Goal: Information Seeking & Learning: Compare options

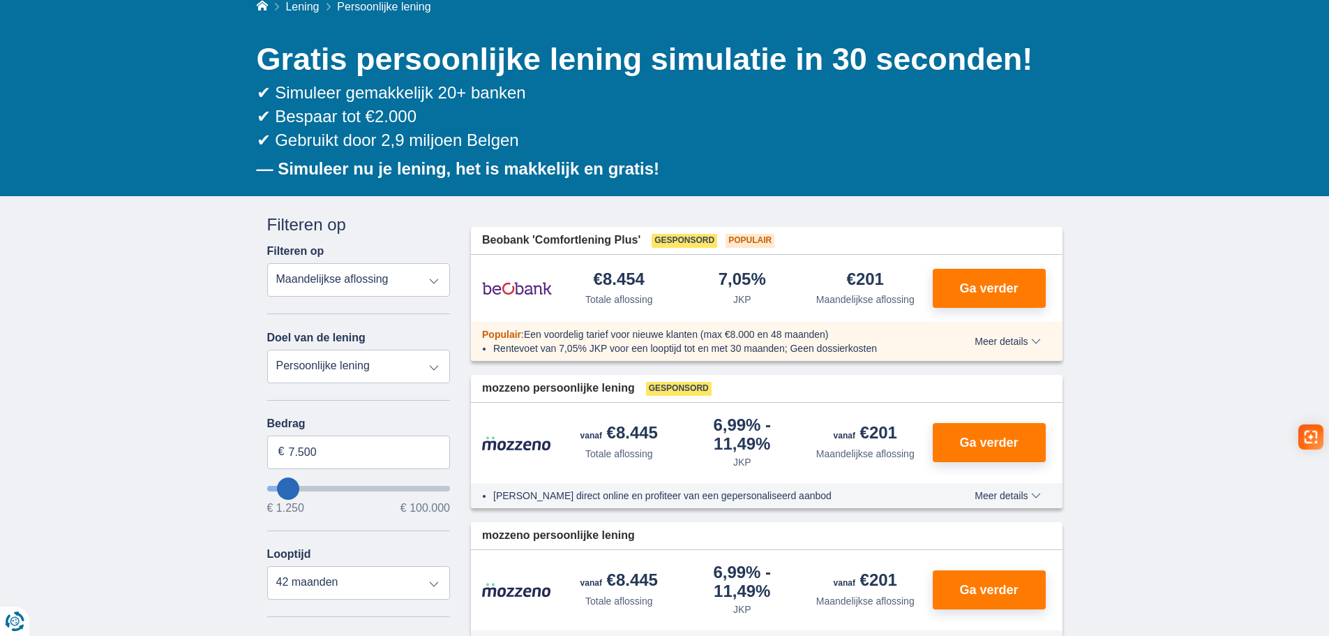
scroll to position [140, 0]
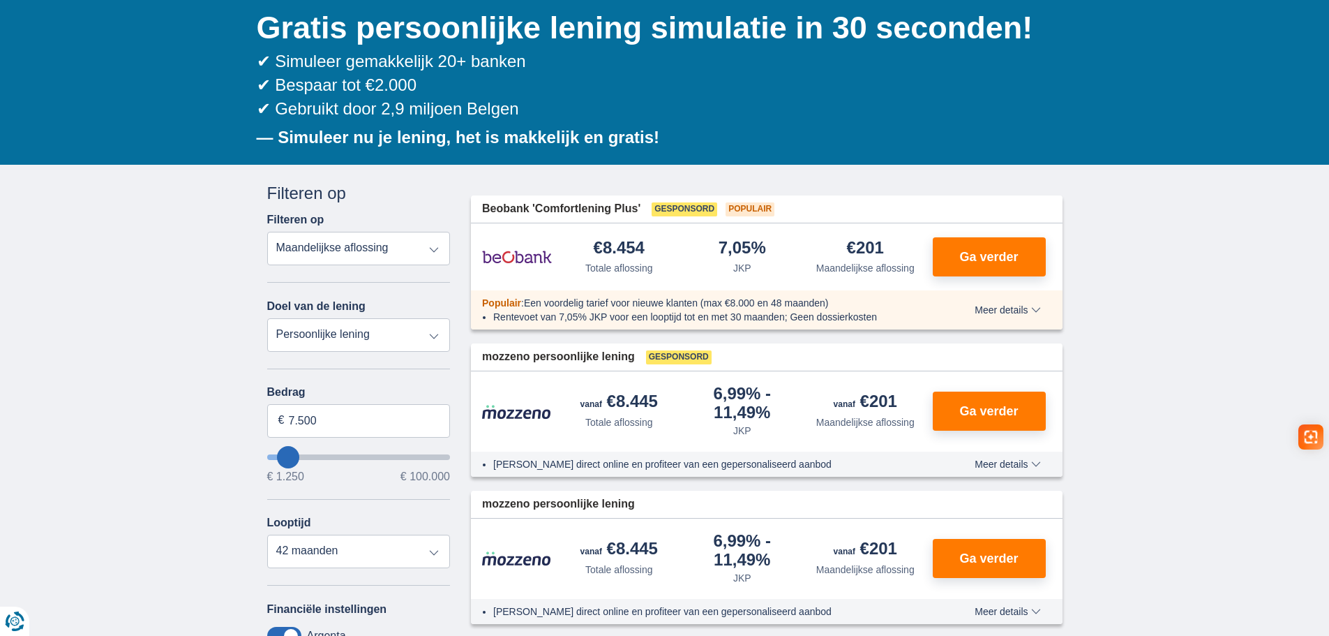
click at [396, 251] on select "Totale aflossing JKP Maandelijkse aflossing" at bounding box center [358, 248] width 183 height 33
click at [368, 330] on select "Persoonlijke lening Auto Moto / fiets Mobilhome / caravan Renovatie Energie Sch…" at bounding box center [358, 334] width 183 height 33
select select "vehicleLoan"
click at [267, 318] on select "Persoonlijke lening Auto Moto / fiets Mobilhome / caravan Renovatie Energie Sch…" at bounding box center [358, 334] width 183 height 33
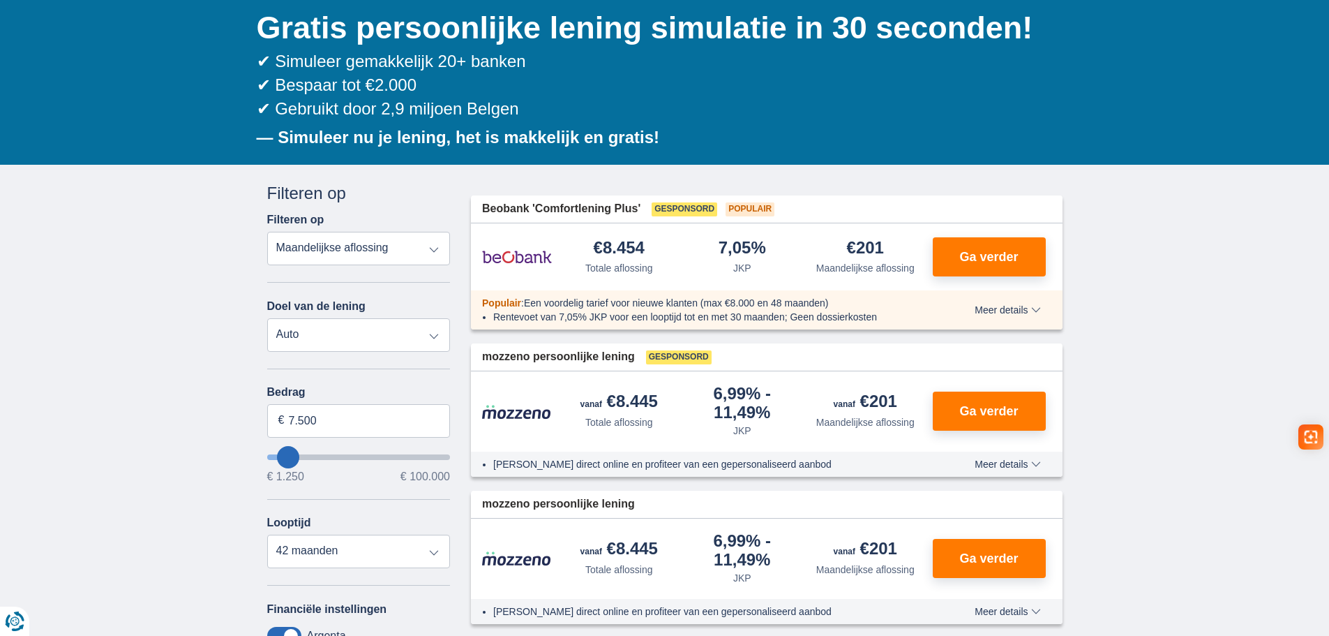
select select "3-4"
type input "15.000"
type input "15250"
select select "60"
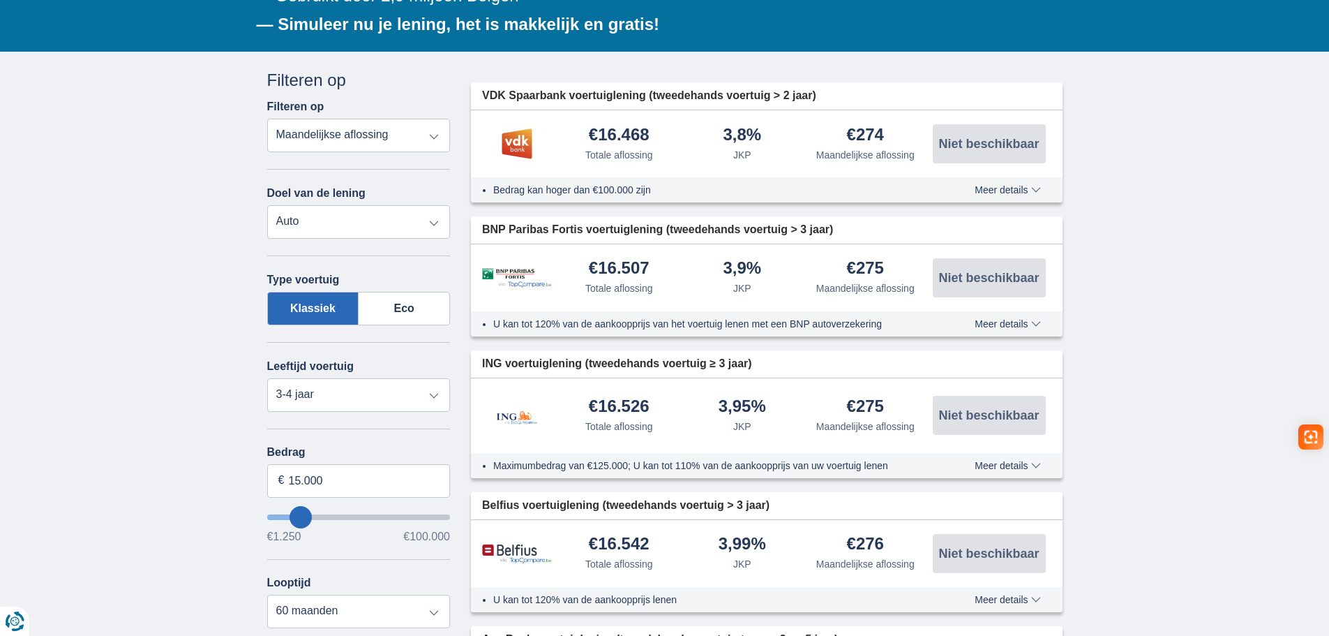
scroll to position [279, 0]
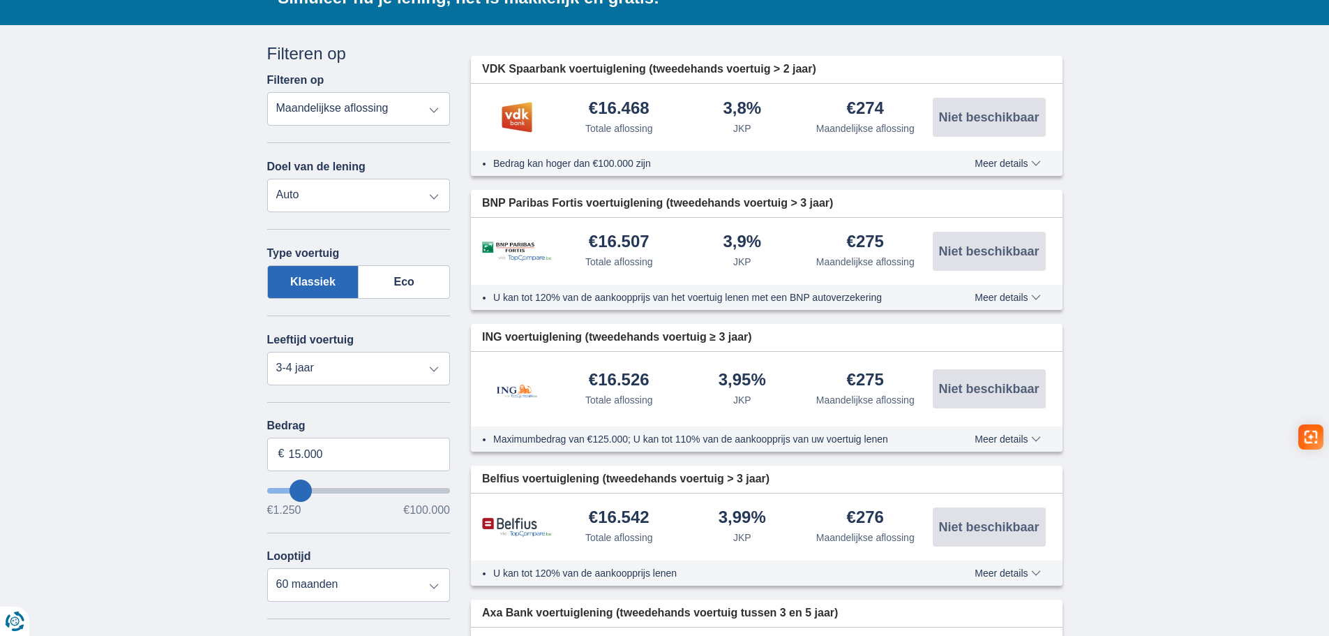
click at [361, 342] on div "Leeftijd voertuig Nieuw 0-1 jaar 1-2 jaar 2-3 jaar 3-4 jaar 4-5 jaar 5+ jaar" at bounding box center [358, 350] width 183 height 70
click at [354, 360] on select "Nieuw 0-1 jaar 1-2 jaar 2-3 jaar 3-4 jaar 4-5 jaar 5+ jaar" at bounding box center [358, 368] width 183 height 33
click at [354, 356] on select "Nieuw 0-1 jaar 1-2 jaar 2-3 jaar 3-4 jaar 4-5 jaar 5+ jaar" at bounding box center [358, 368] width 183 height 33
click at [267, 352] on select "Nieuw 0-1 jaar 1-2 jaar 2-3 jaar 3-4 jaar 4-5 jaar 5+ jaar" at bounding box center [358, 368] width 183 height 33
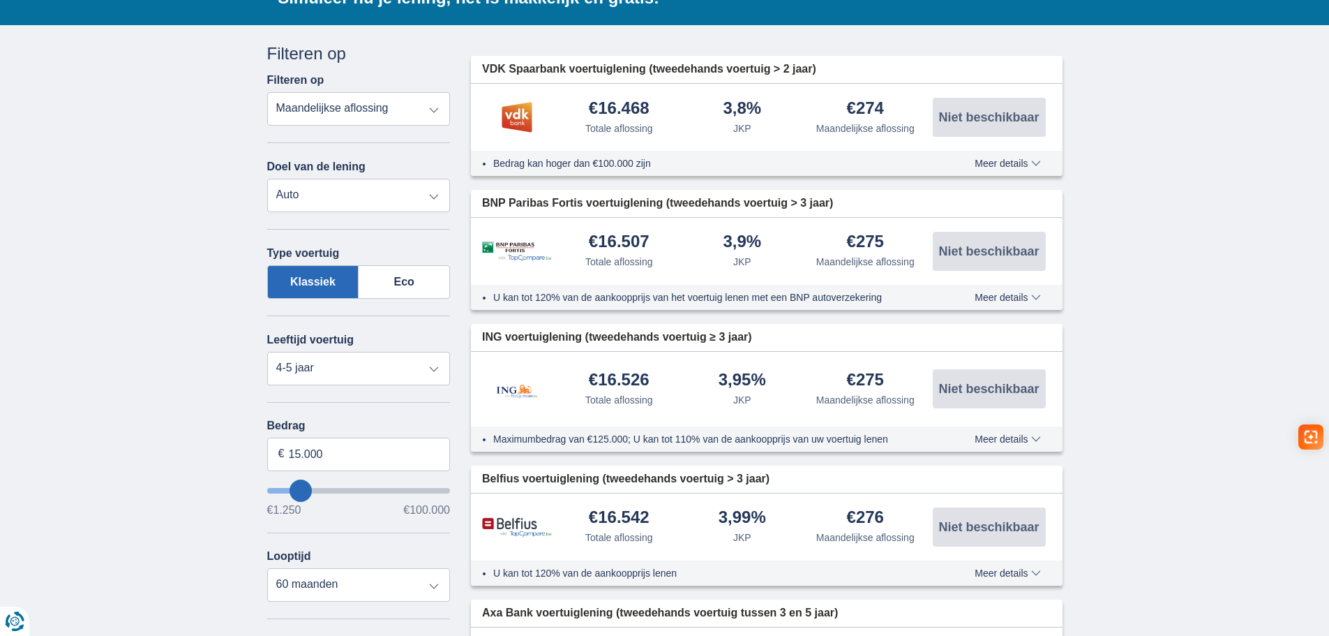
click at [437, 323] on div "Leeftijd voertuig Nieuw 0-1 jaar 1-2 jaar 2-3 jaar 3-4 jaar 4-5 jaar 5+ jaar" at bounding box center [358, 350] width 183 height 70
click at [384, 370] on select "Nieuw 0-1 jaar 1-2 jaar 2-3 jaar 3-4 jaar 4-5 jaar 5+ jaar" at bounding box center [358, 368] width 183 height 33
click at [267, 352] on select "Nieuw 0-1 jaar 1-2 jaar 2-3 jaar 3-4 jaar 4-5 jaar 5+ jaar" at bounding box center [358, 368] width 183 height 33
click at [413, 375] on select "Nieuw 0-1 jaar 1-2 jaar 2-3 jaar 3-4 jaar 4-5 jaar 5+ jaar" at bounding box center [358, 368] width 183 height 33
click at [267, 352] on select "Nieuw 0-1 jaar 1-2 jaar 2-3 jaar 3-4 jaar 4-5 jaar 5+ jaar" at bounding box center [358, 368] width 183 height 33
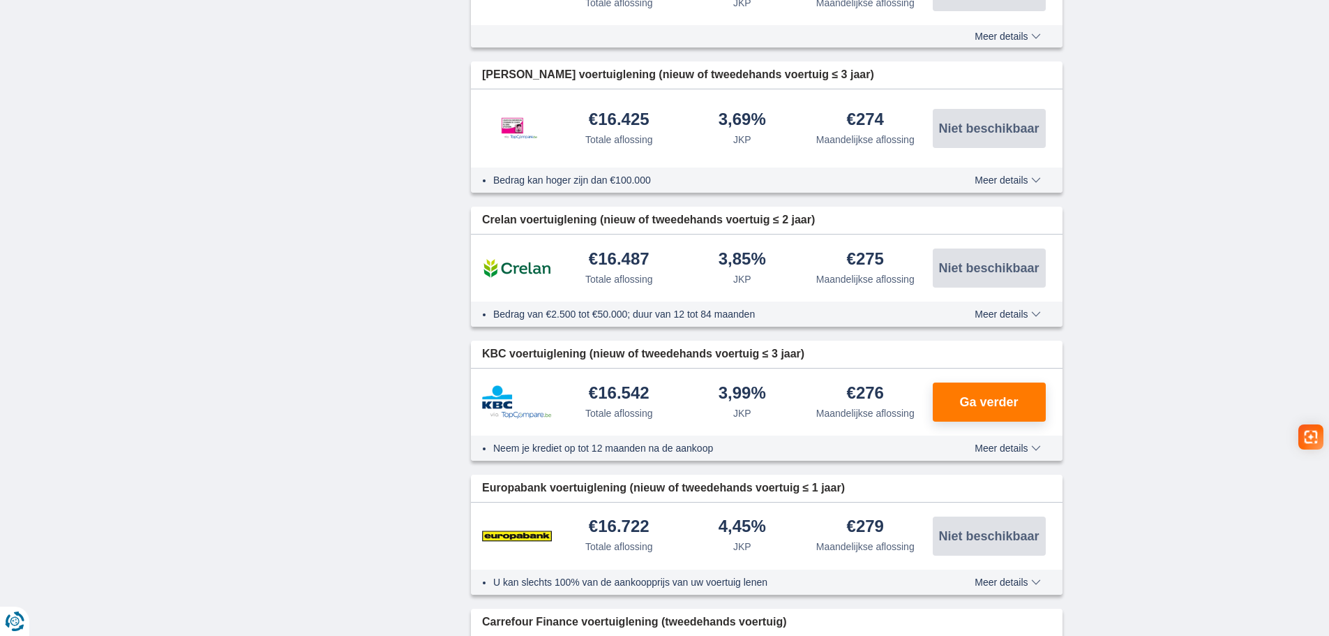
scroll to position [1395, 0]
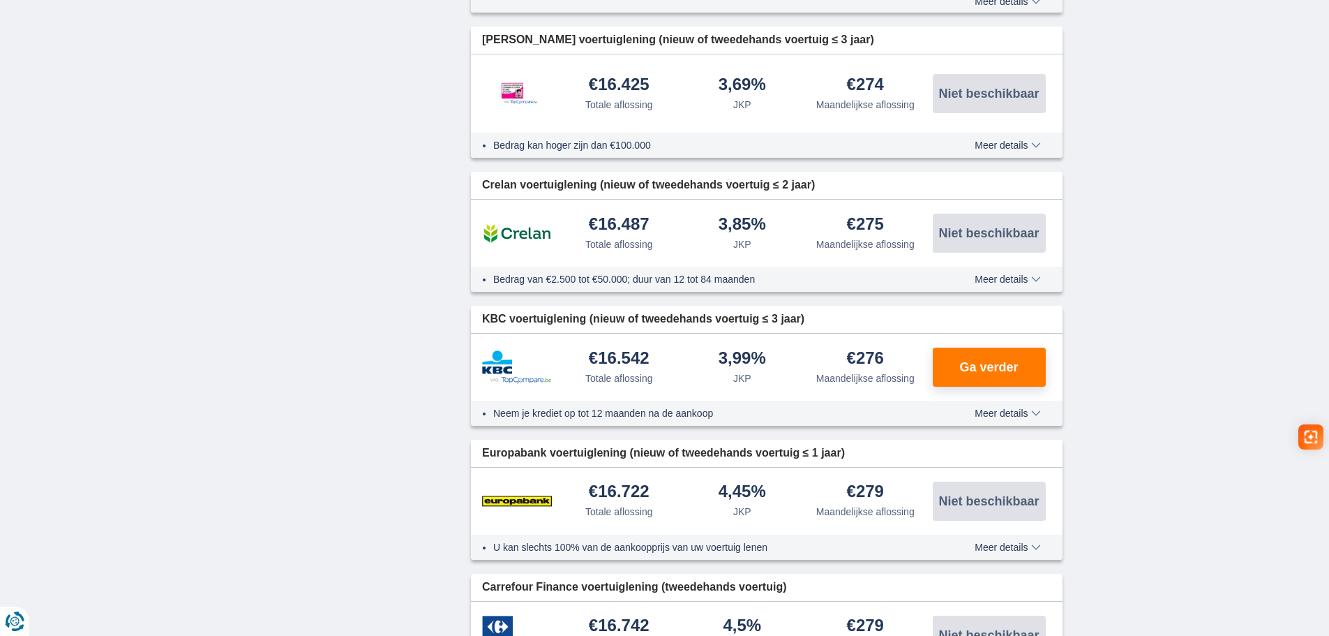
click at [565, 316] on span "KBC voertuiglening (nieuw of tweedehands voertuig ≤ 3 jaar)" at bounding box center [643, 319] width 322 height 16
click at [999, 412] on span "Meer details" at bounding box center [1008, 413] width 66 height 10
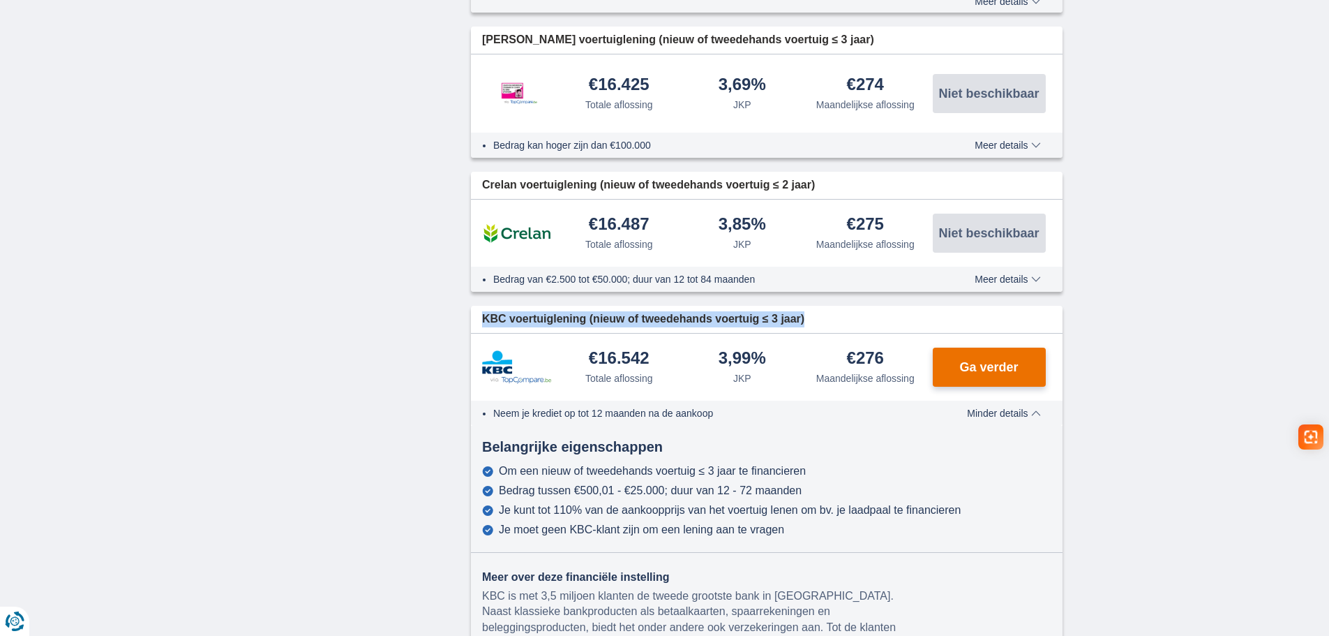
click at [989, 353] on button "Ga verder" at bounding box center [989, 366] width 113 height 39
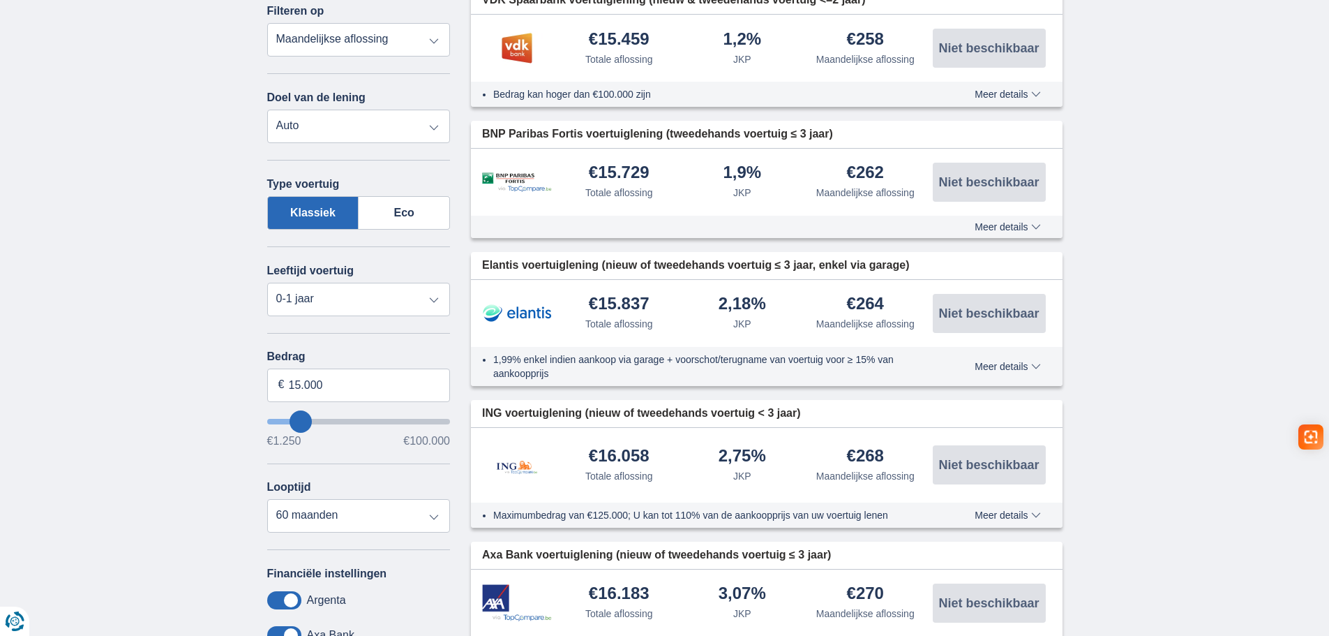
scroll to position [349, 0]
click at [340, 285] on select "Nieuw 0-1 jaar 1-2 jaar 2-3 jaar 3-4 jaar 4-5 jaar 5+ jaar" at bounding box center [358, 298] width 183 height 33
click at [345, 306] on select "Nieuw 0-1 jaar 1-2 jaar 2-3 jaar 3-4 jaar 4-5 jaar 5+ jaar" at bounding box center [358, 298] width 183 height 33
select select "2-3"
click at [267, 282] on select "Nieuw 0-1 jaar 1-2 jaar 2-3 jaar 3-4 jaar 4-5 jaar 5+ jaar" at bounding box center [358, 298] width 183 height 33
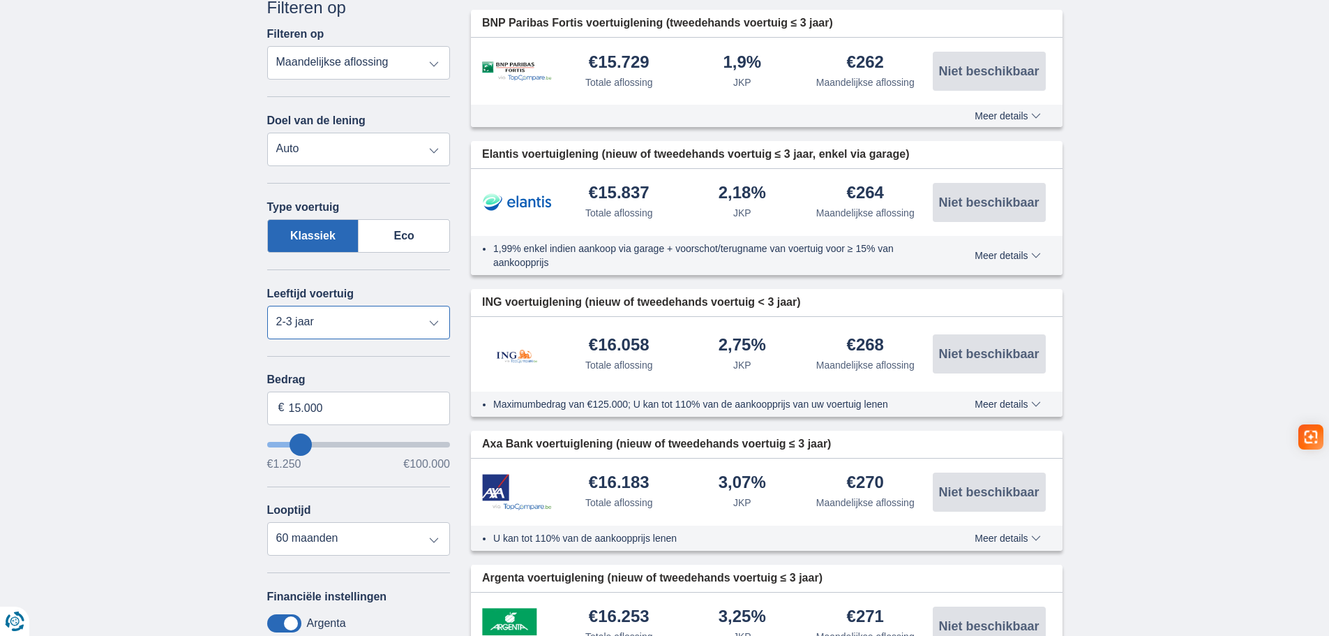
scroll to position [209, 0]
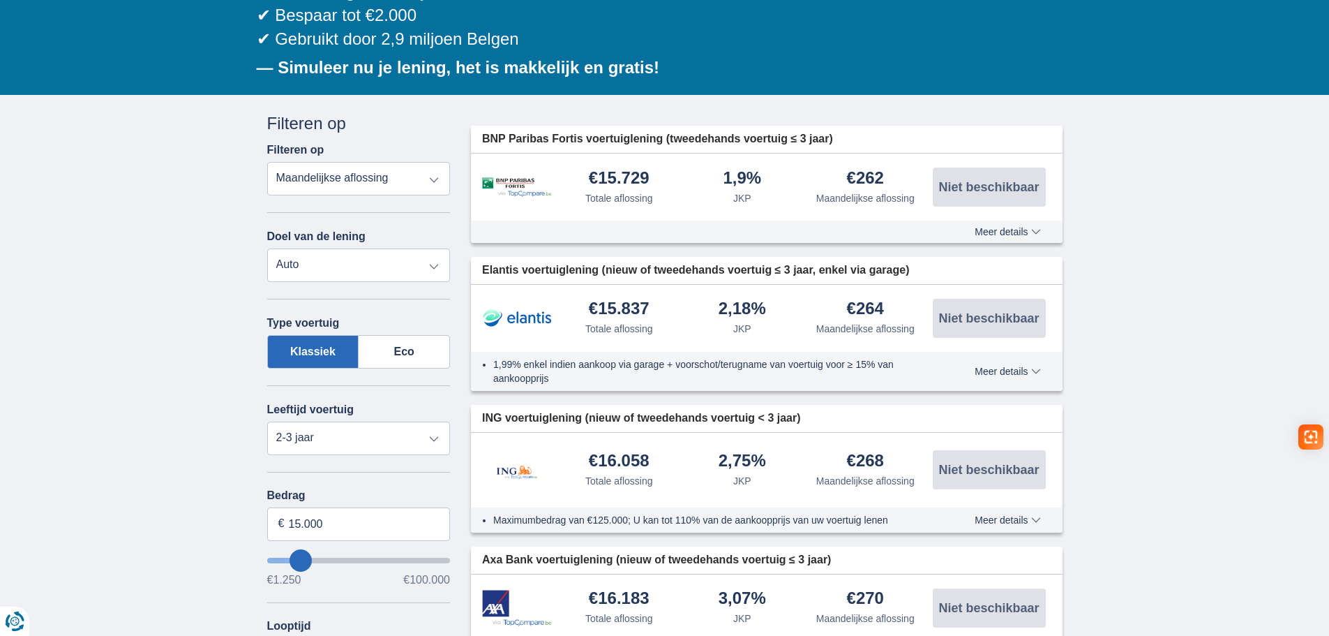
click at [712, 136] on span "BNP Paribas Fortis voertuiglening (tweedehands voertuig ≤ 3 jaar)" at bounding box center [657, 139] width 351 height 16
click at [347, 428] on select "Nieuw 0-1 jaar 1-2 jaar 2-3 jaar 3-4 jaar 4-5 jaar 5+ jaar" at bounding box center [358, 437] width 183 height 33
drag, startPoint x: 347, startPoint y: 428, endPoint x: 363, endPoint y: 393, distance: 37.8
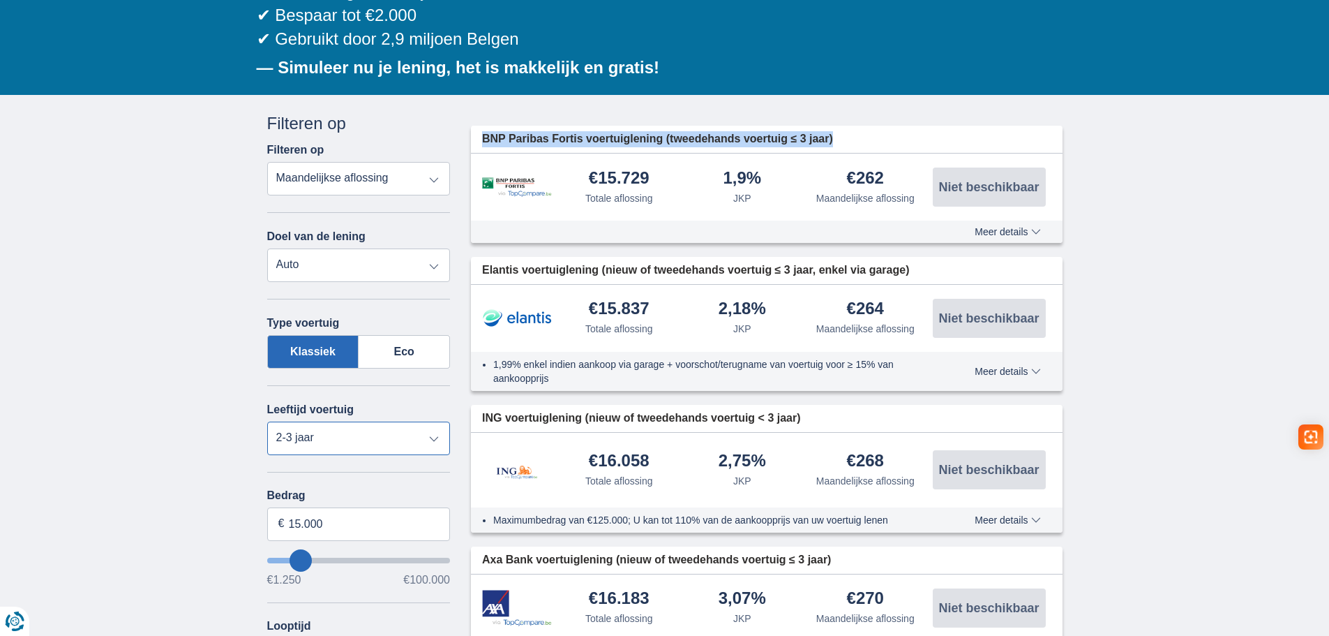
click at [347, 428] on select "Nieuw 0-1 jaar 1-2 jaar 2-3 jaar 3-4 jaar 4-5 jaar 5+ jaar" at bounding box center [358, 437] width 183 height 33
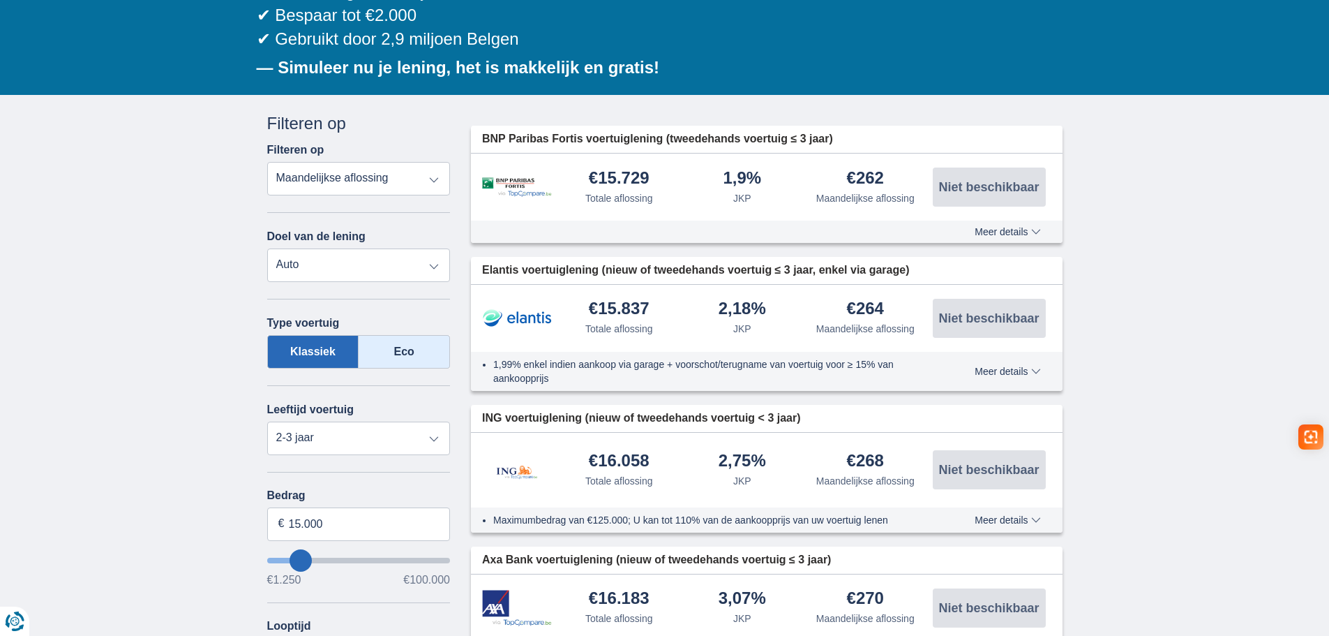
click at [392, 340] on label "Eco" at bounding box center [404, 351] width 91 height 33
click at [0, 0] on input "Eco" at bounding box center [0, 0] width 0 height 0
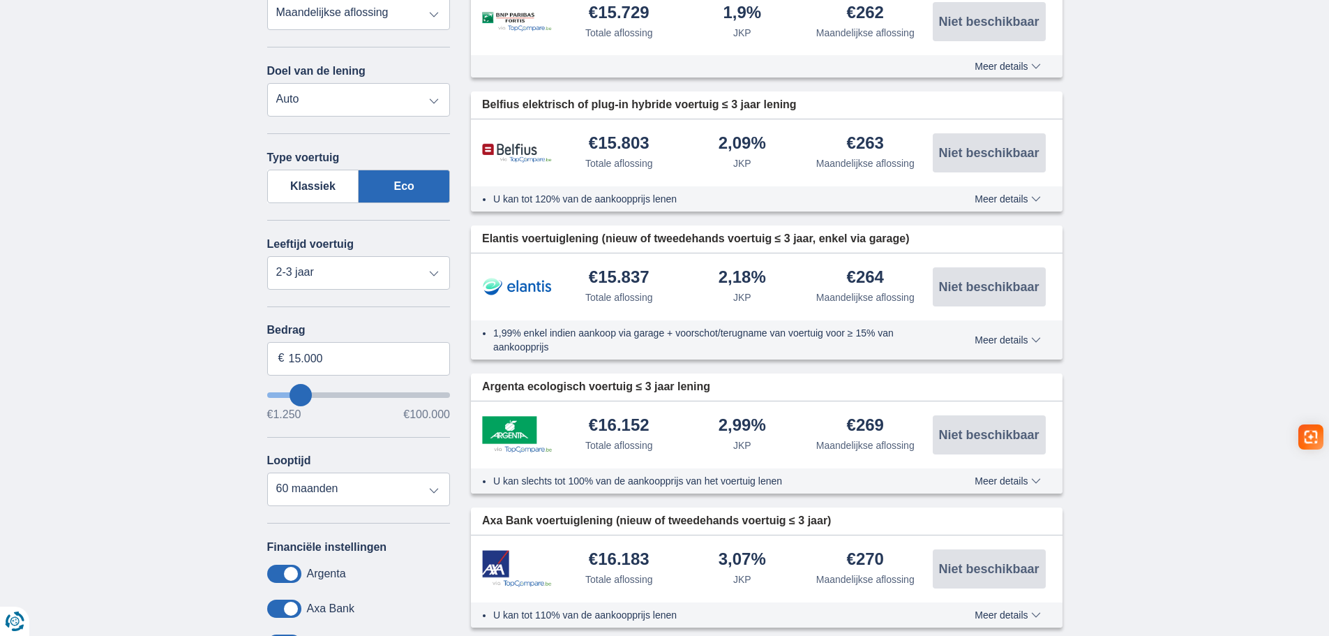
scroll to position [349, 0]
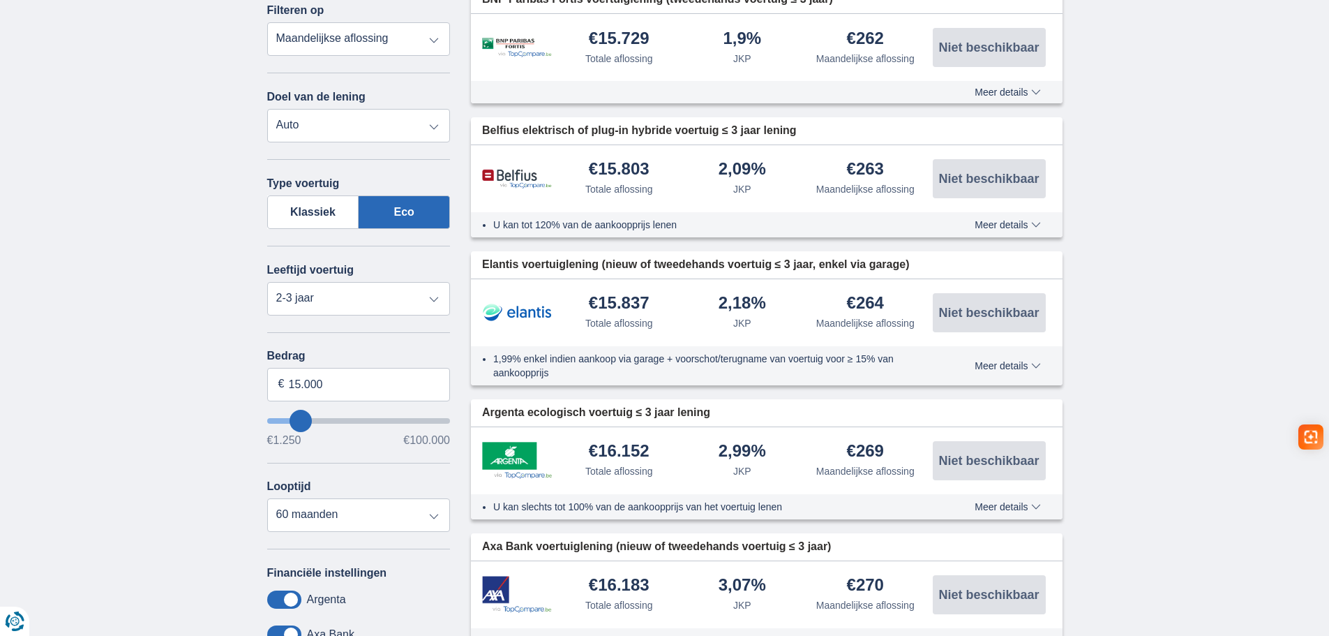
type input "16.250"
type input "16250"
select select "84"
type input "15.250"
type input "14250"
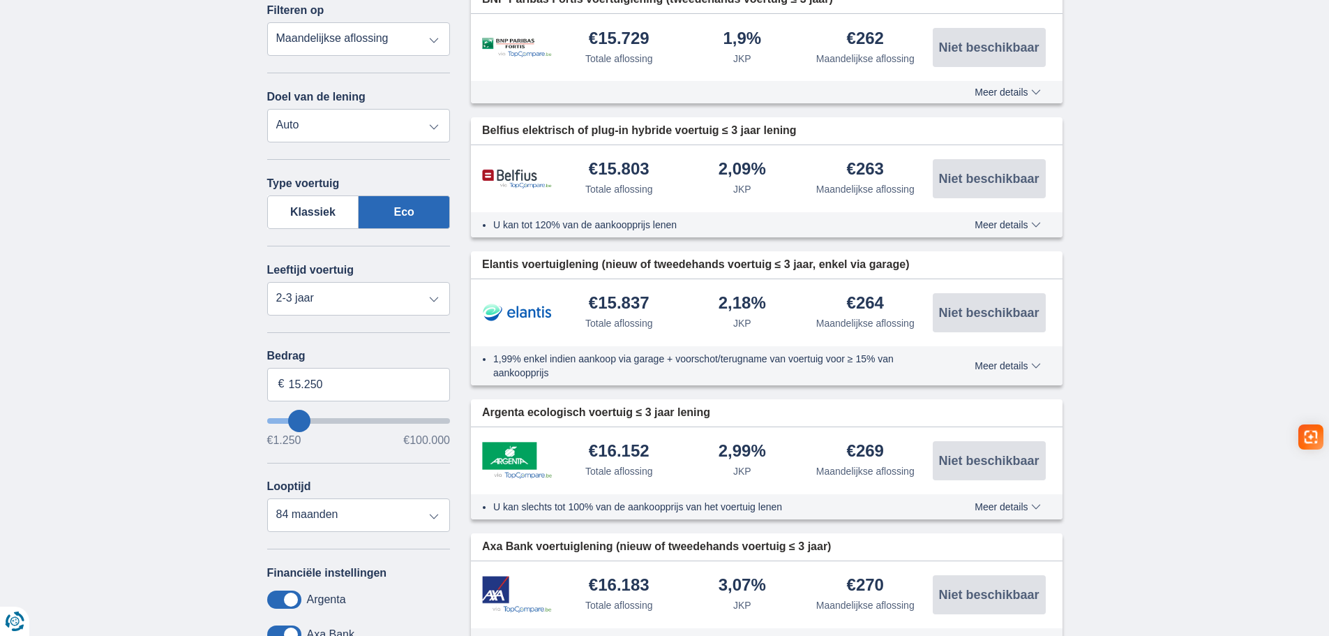
type input "14.250"
select select "60"
type input "12.250"
type input "12250"
type input "13.250"
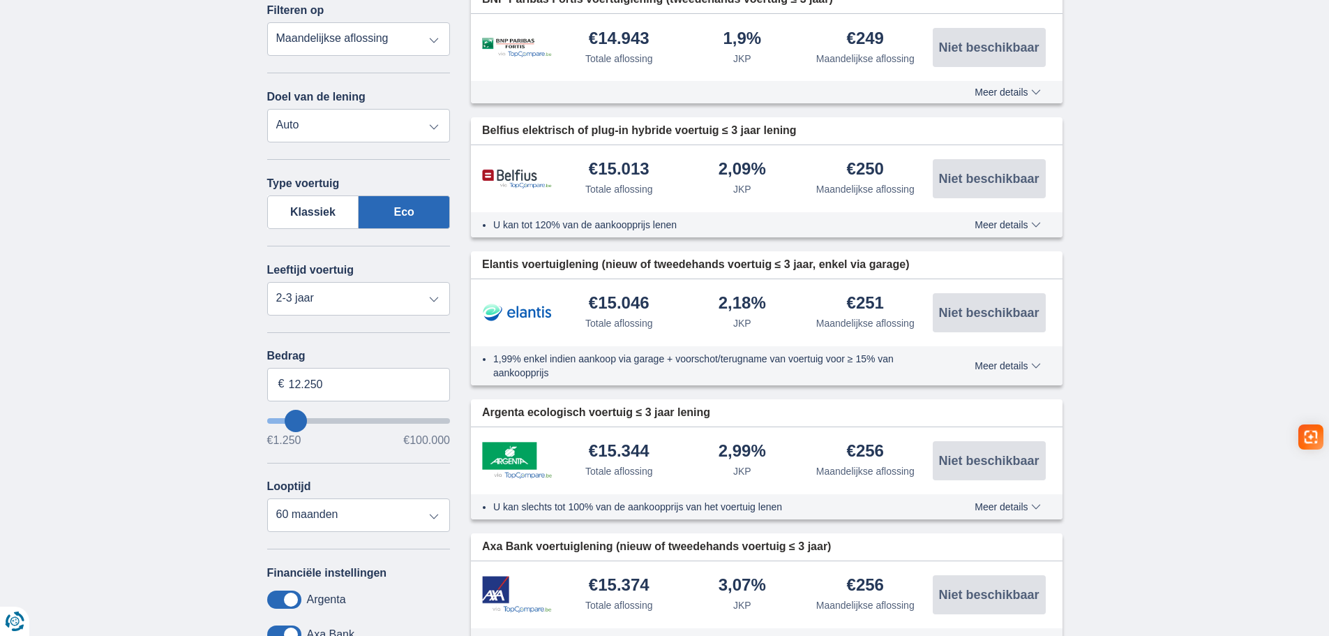
type input "13250"
type input "14.250"
type input "14250"
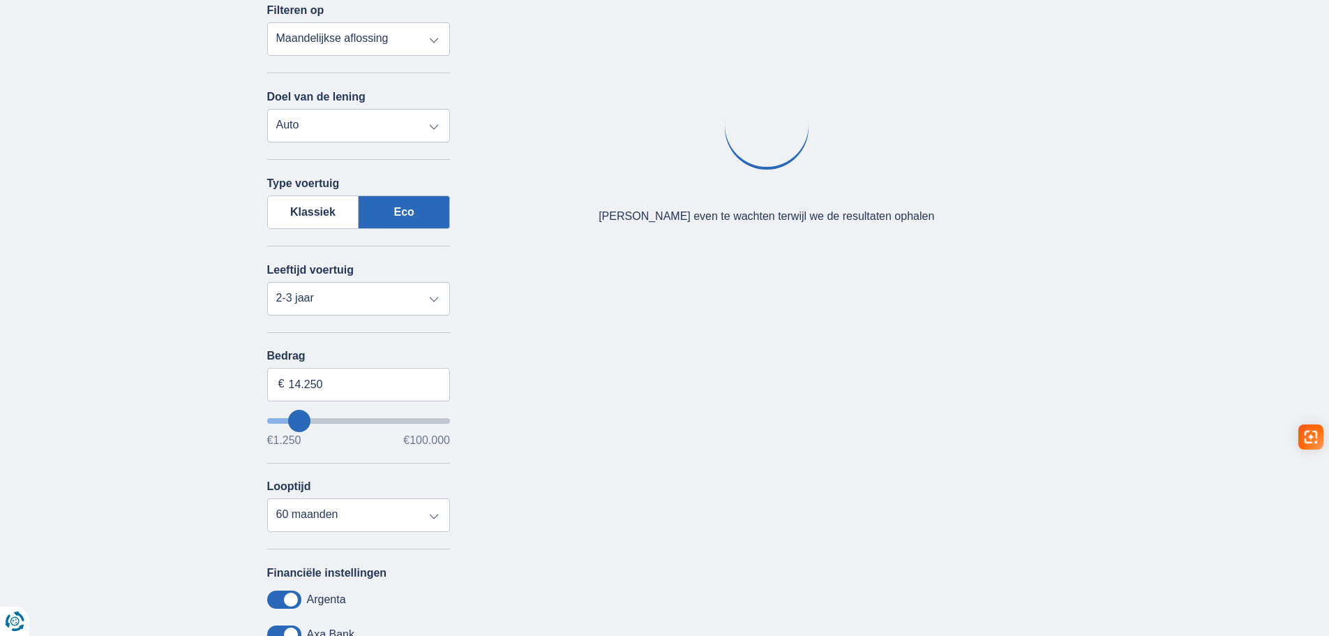
type input "17.250"
type input "17250"
type input "18.250"
type input "19250"
type input "19.250"
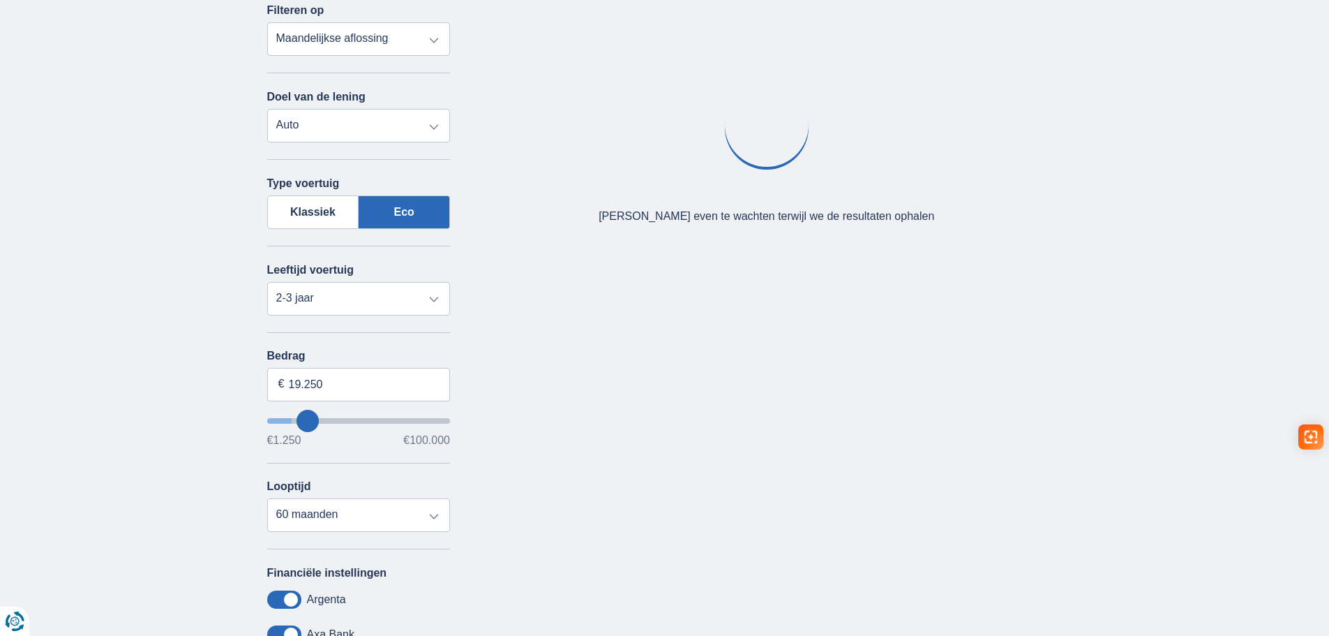
select select "84"
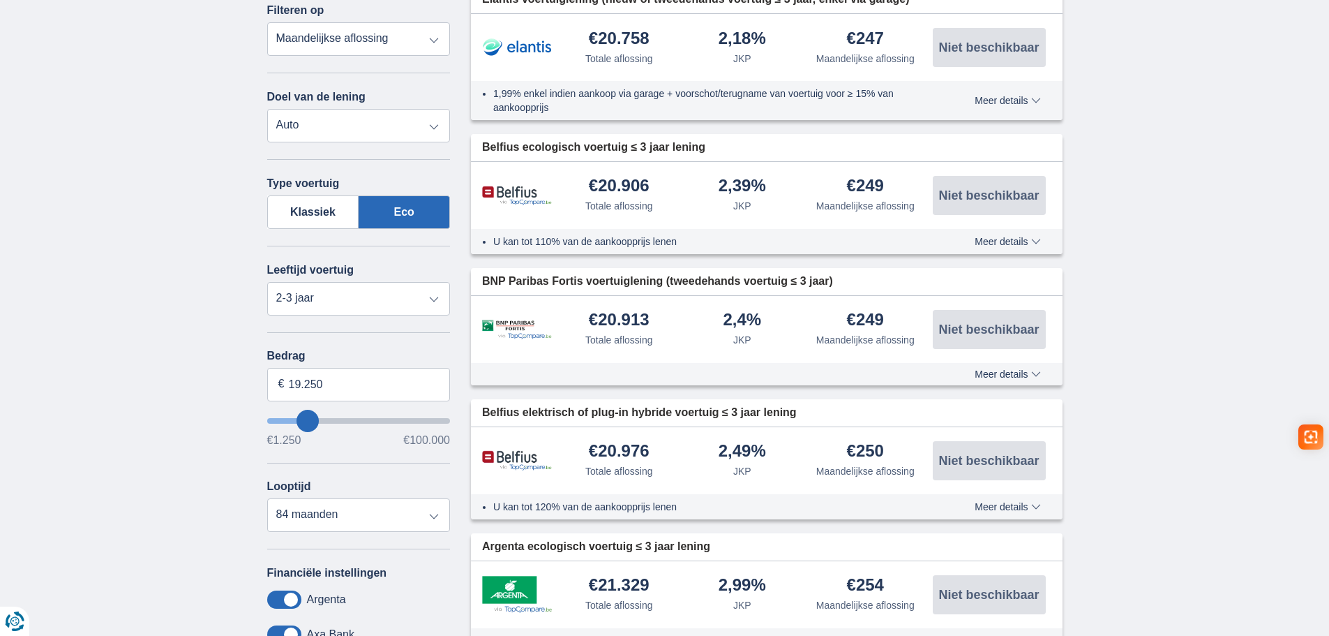
type input "20.250"
type input "21250"
type input "21.250"
select select "120"
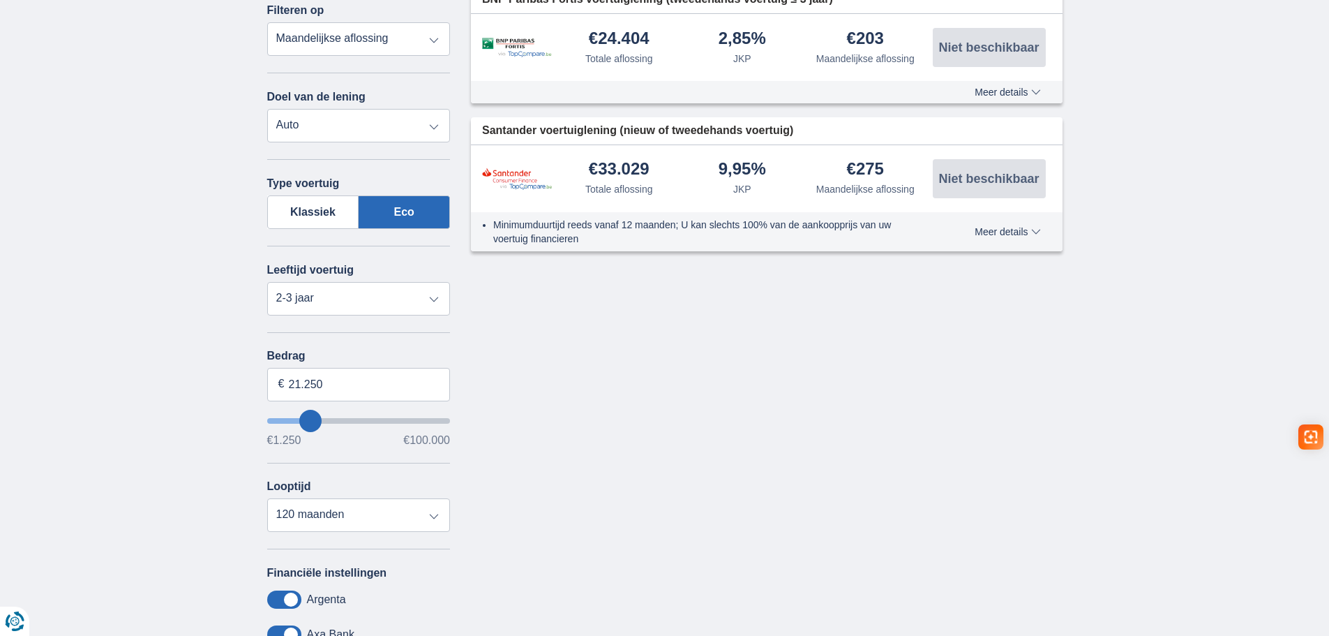
type input "19.250"
type input "19250"
select select "84"
type input "18.250"
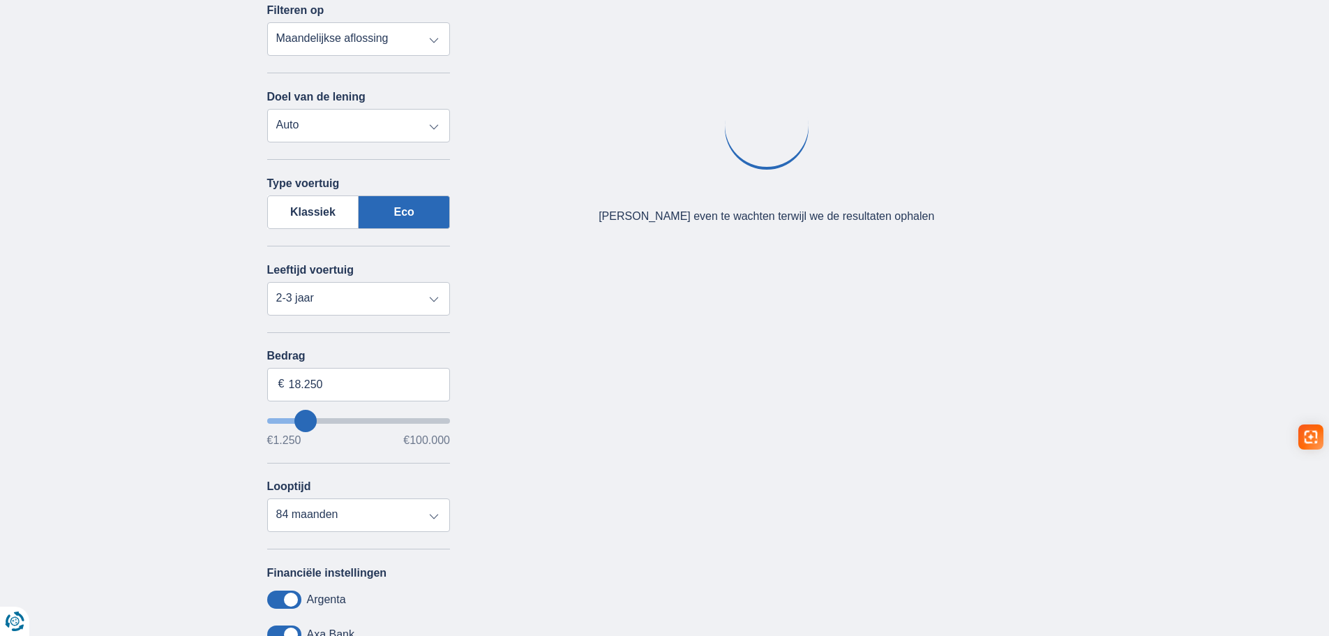
type input "32250"
type input "32.250"
select select "120"
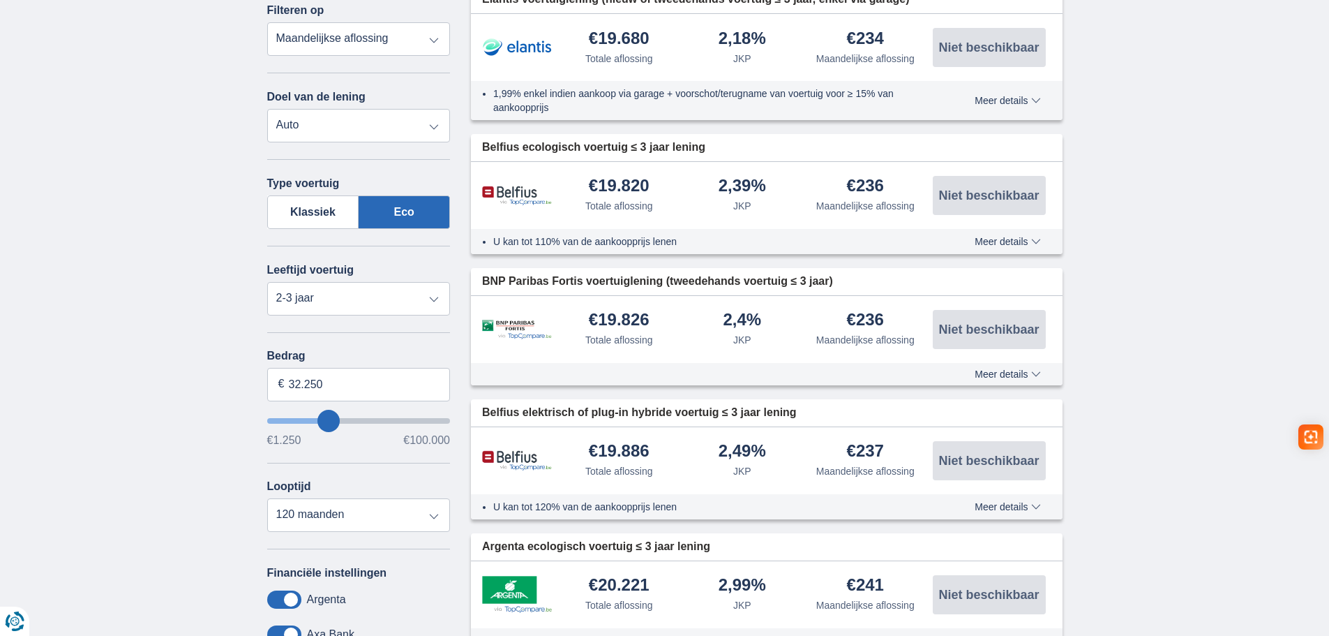
type input "36.250"
type input "36250"
type input "35.250"
type input "35250"
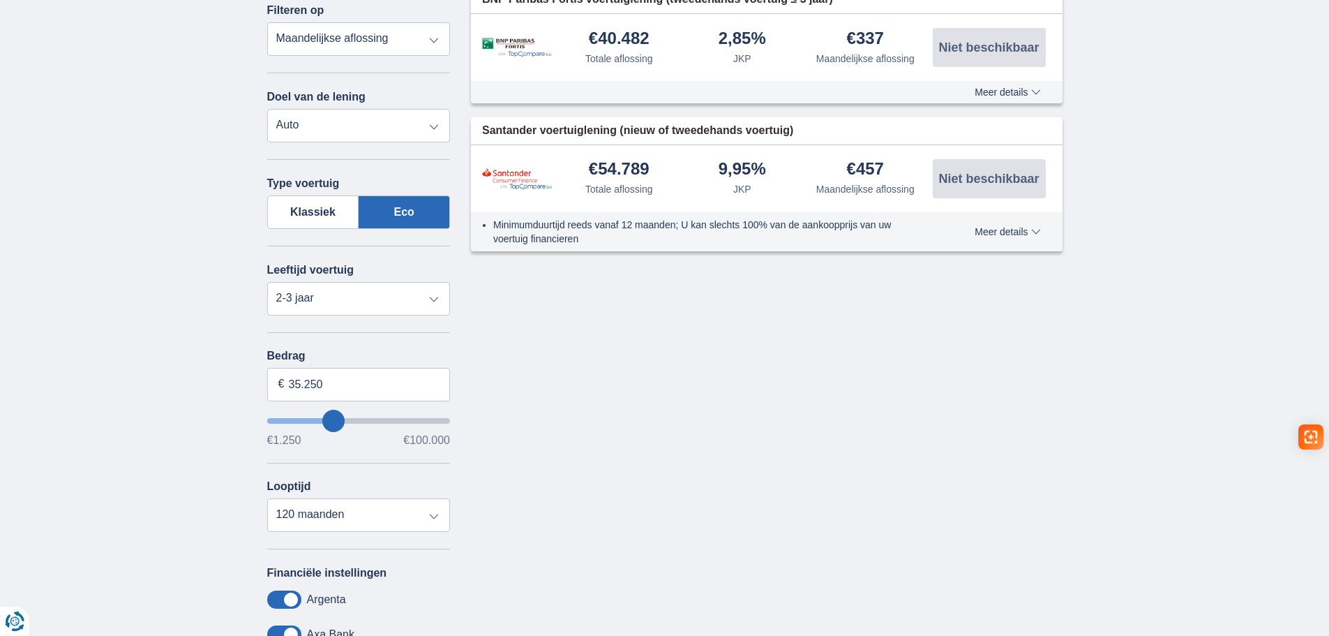
type input "31.250"
type input "31250"
type input "30.250"
type input "29250"
type input "32.250"
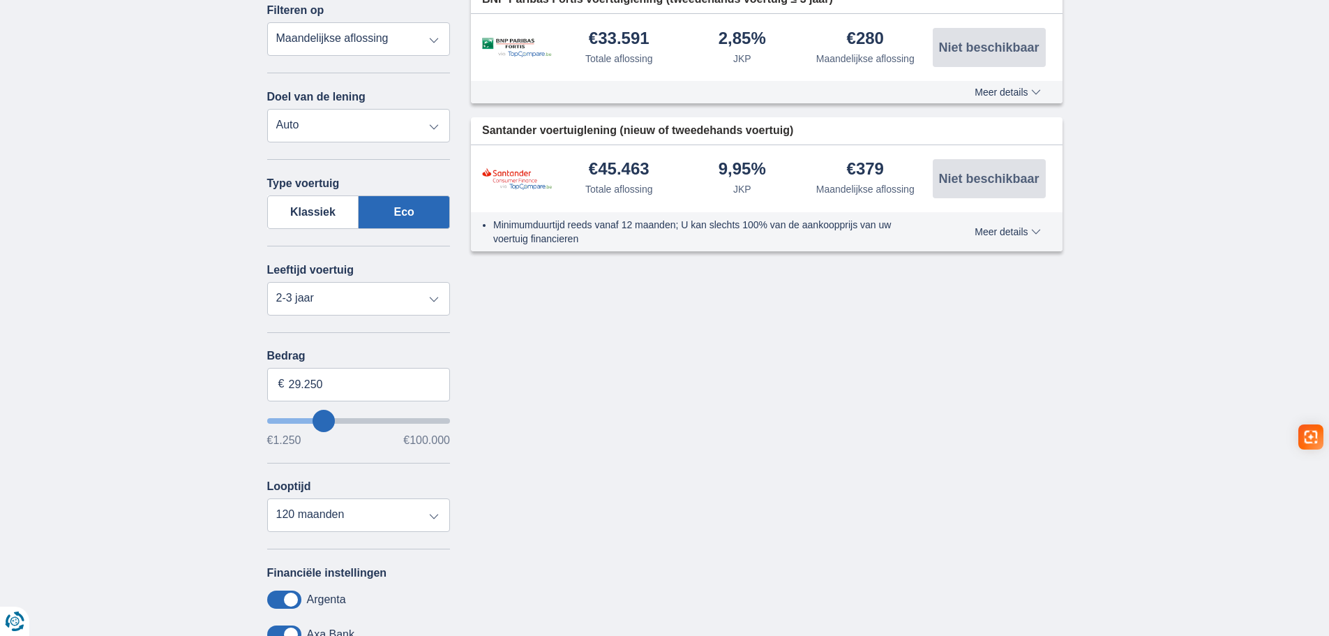
type input "32250"
type input "31.250"
type input "31250"
type input "30.250"
type input "30250"
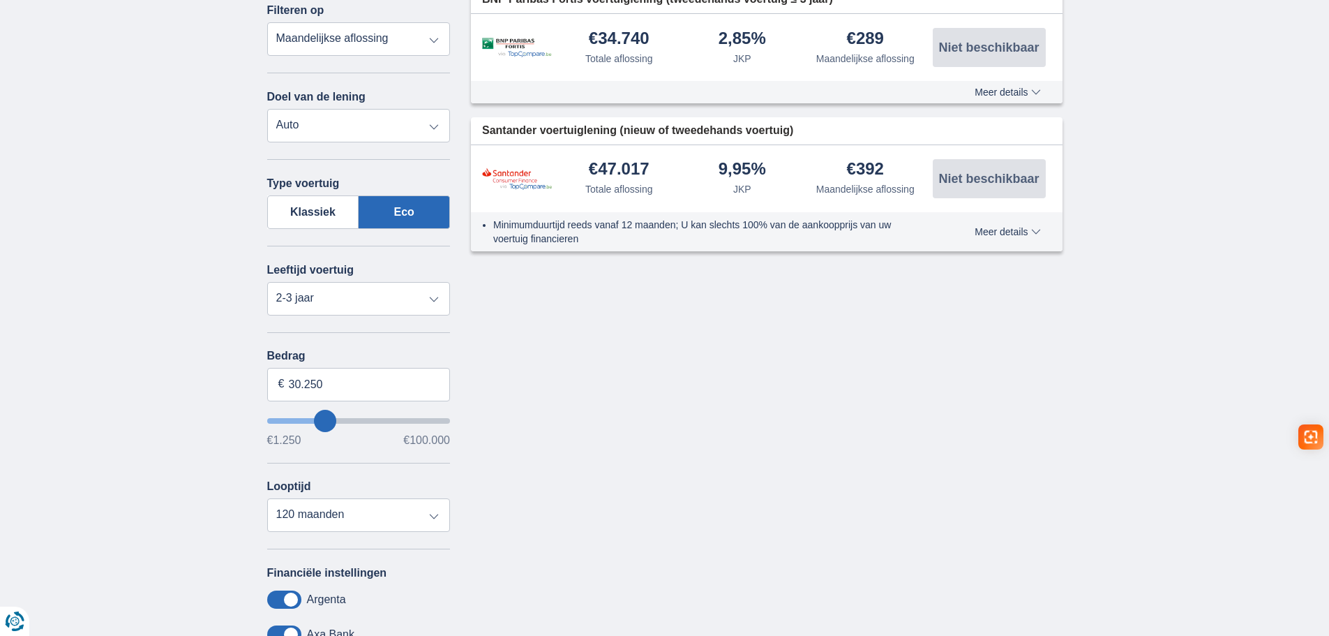
type input "29.250"
type input "28250"
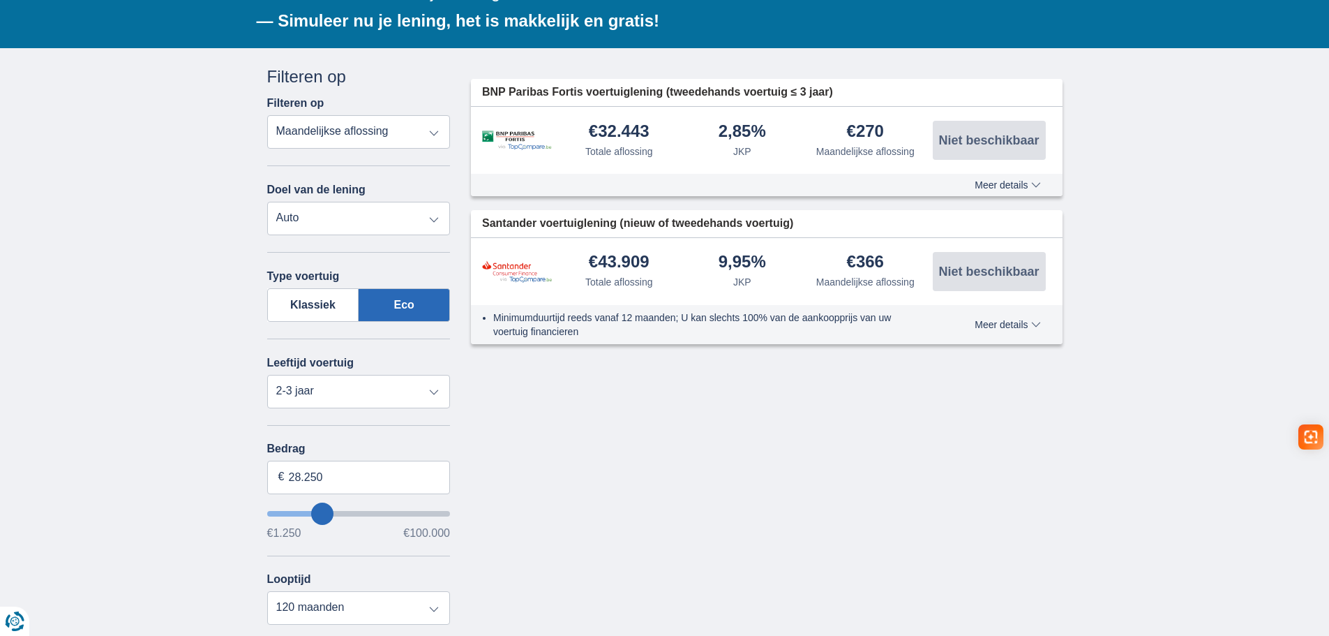
scroll to position [279, 0]
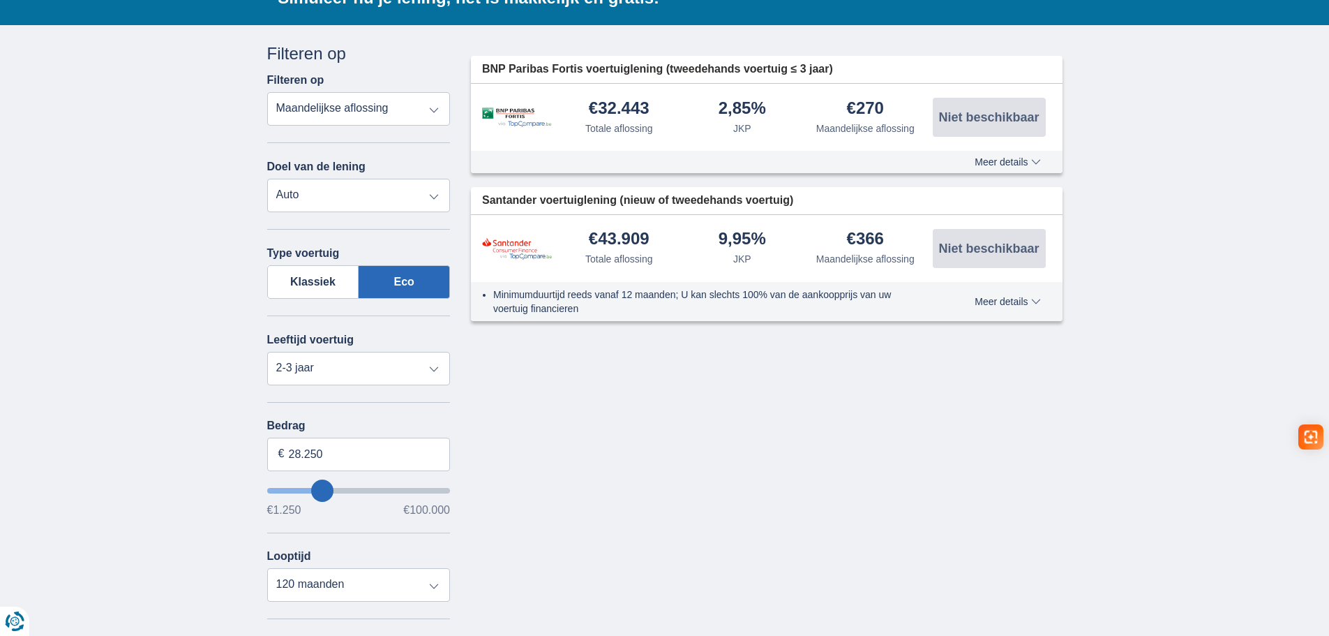
type input "27.250"
type input "27250"
type input "26.250"
type input "25250"
type input "23.250"
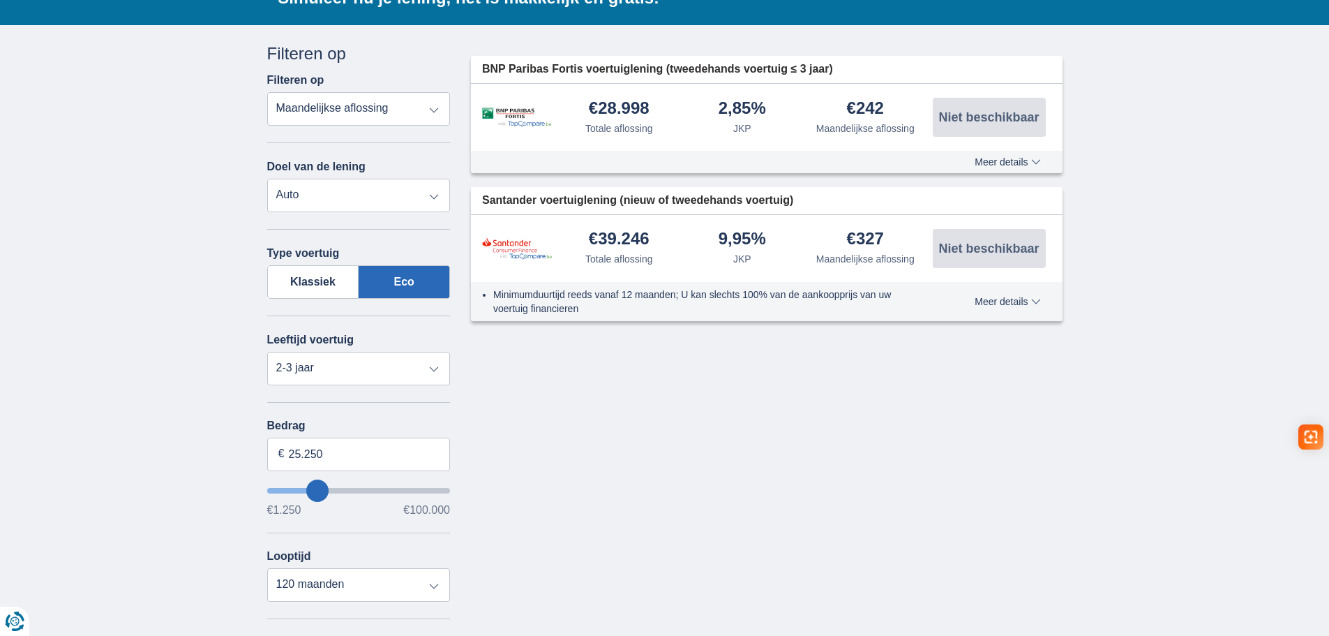
type input "23250"
type input "22.250"
type input "22250"
type input "21.250"
type input "21250"
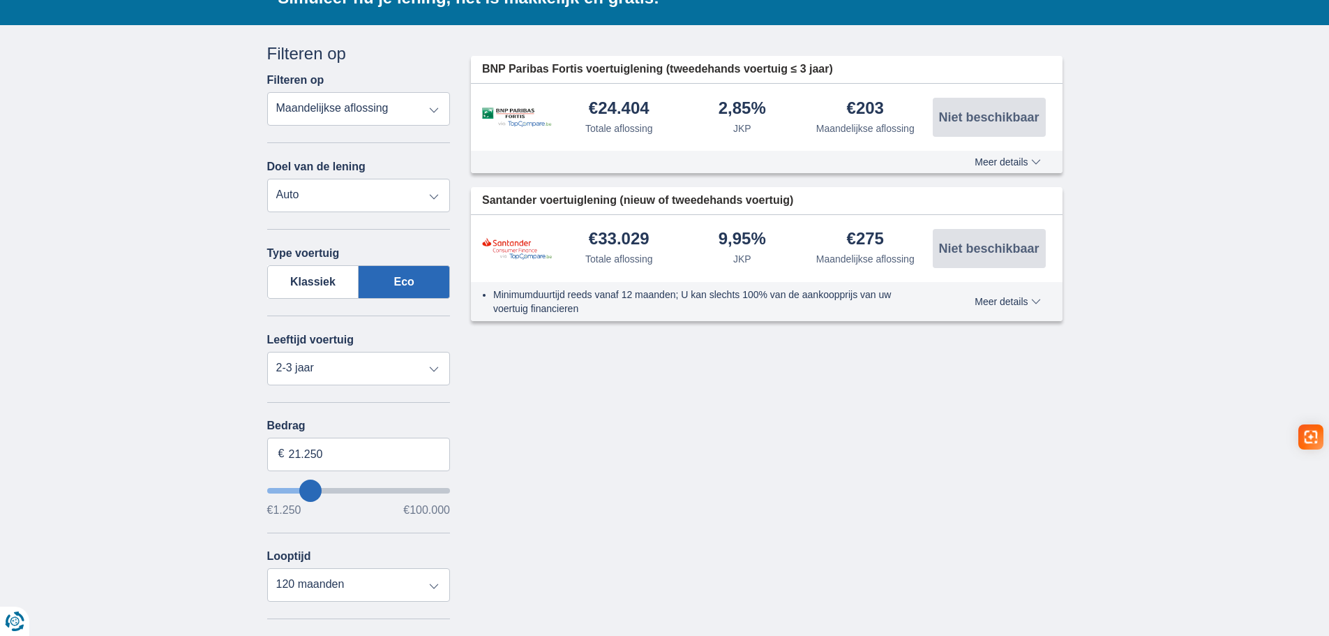
type input "22.250"
type input "22250"
type input "21.250"
type input "21250"
type input "20.250"
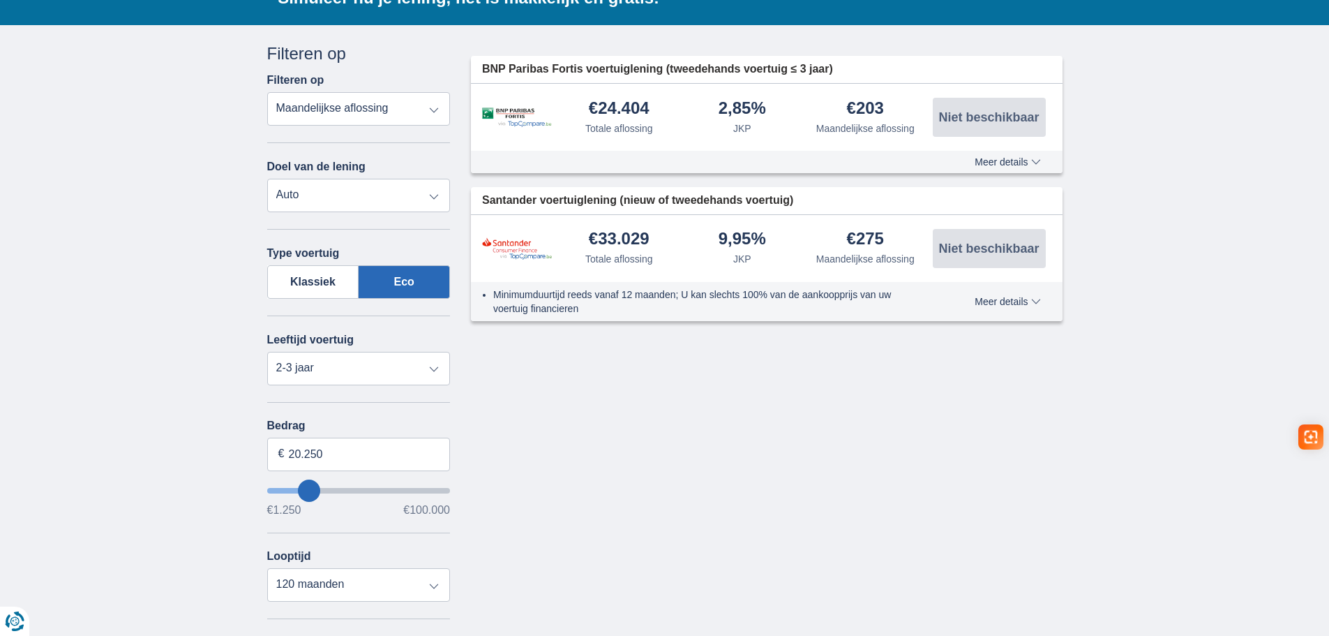
type input "20250"
type input "19.250"
type input "19250"
select select "84"
type input "18250"
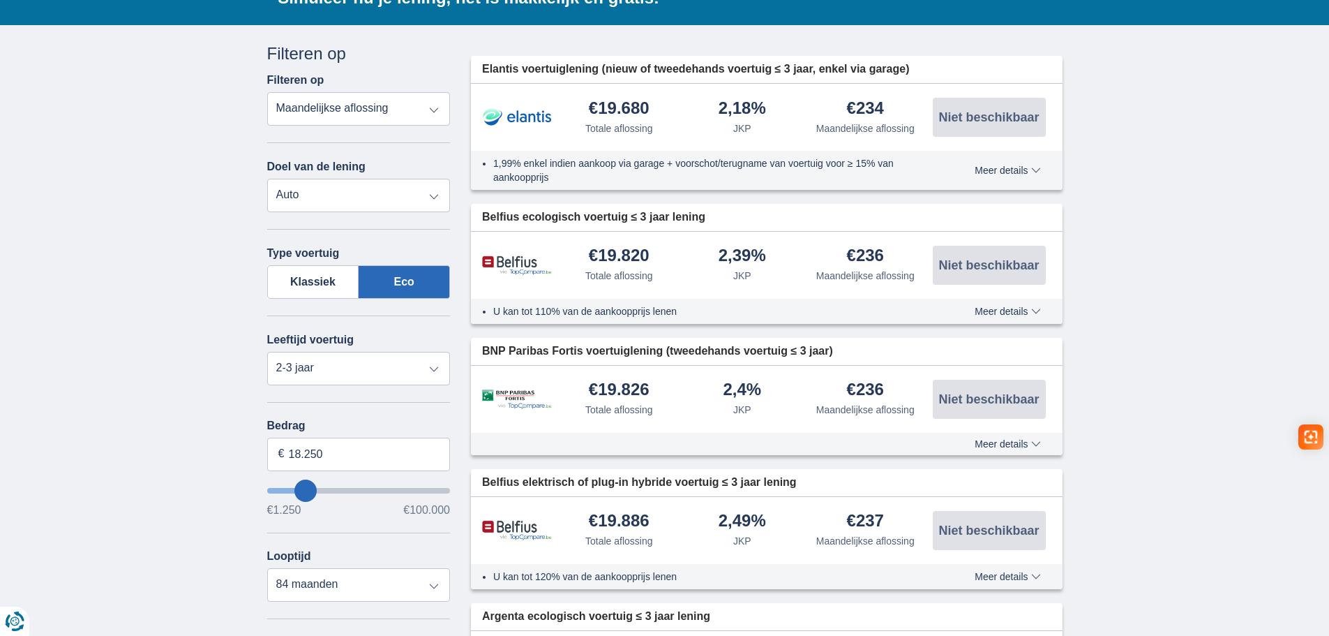
type input "17.250"
type input "16250"
type input "16.250"
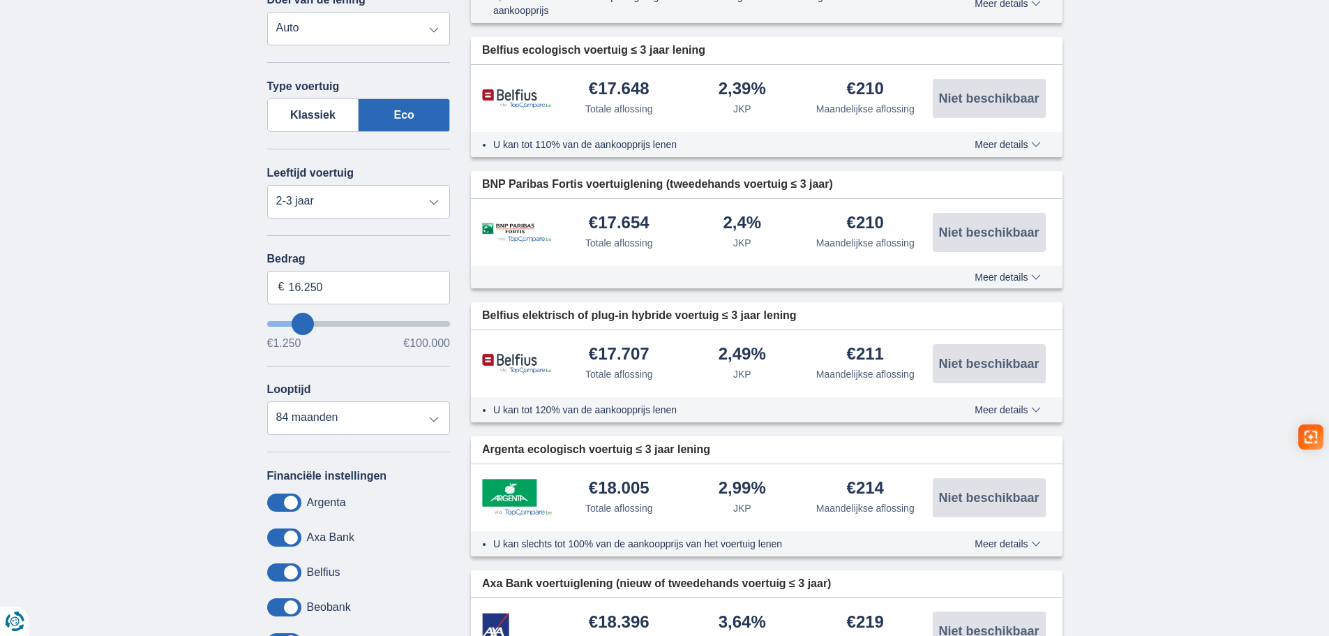
scroll to position [209, 0]
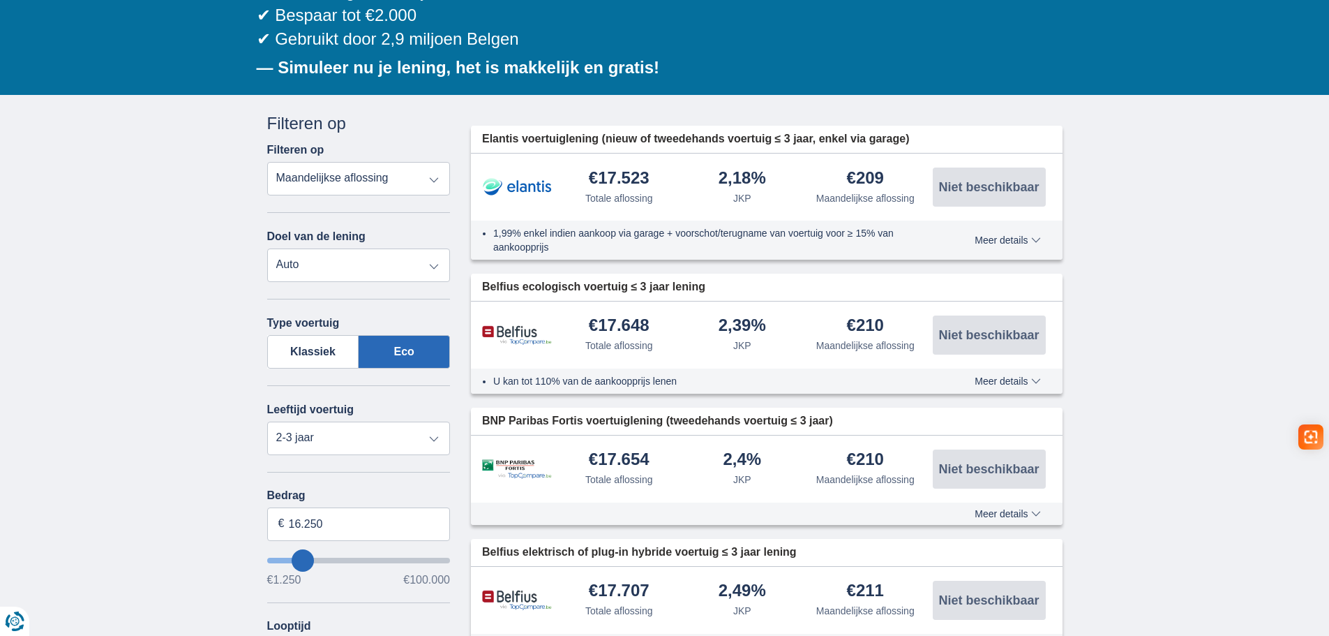
click at [414, 181] on select "Totale aflossing JKP Maandelijkse aflossing" at bounding box center [358, 178] width 183 height 33
click at [267, 162] on select "Totale aflossing JKP Maandelijkse aflossing" at bounding box center [358, 178] width 183 height 33
click at [363, 186] on select "Totale aflossing JKP Maandelijkse aflossing" at bounding box center [358, 178] width 183 height 33
select select "trp+"
click at [267, 162] on select "Totale aflossing JKP Maandelijkse aflossing" at bounding box center [358, 178] width 183 height 33
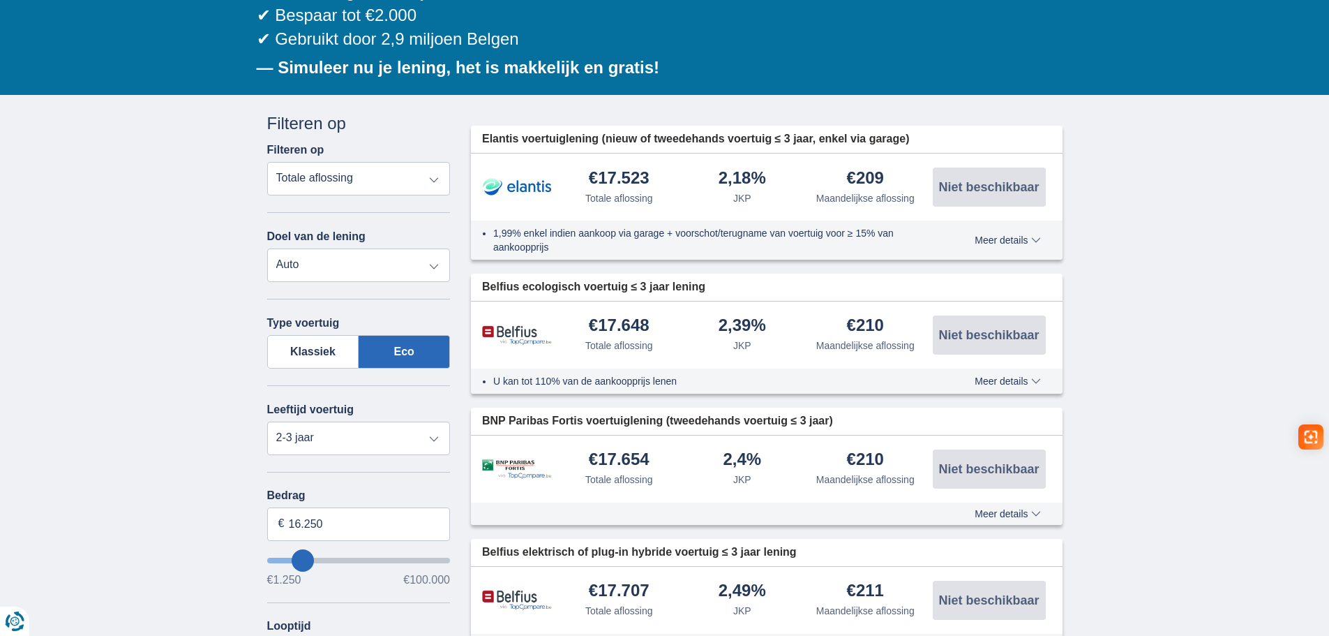
click at [375, 245] on div "Doel van de lening Persoonlijke lening Auto Moto / fiets Mobilhome / caravan Re…" at bounding box center [358, 256] width 183 height 52
click at [376, 254] on select "Persoonlijke lening Auto Moto / fiets Mobilhome / caravan Renovatie Energie Sch…" at bounding box center [358, 264] width 183 height 33
click at [376, 261] on select "Persoonlijke lening Auto Moto / fiets Mobilhome / caravan Renovatie Energie Sch…" at bounding box center [358, 264] width 183 height 33
click at [342, 351] on label "Klassiek" at bounding box center [313, 351] width 92 height 33
click at [0, 0] on input "Klassiek" at bounding box center [0, 0] width 0 height 0
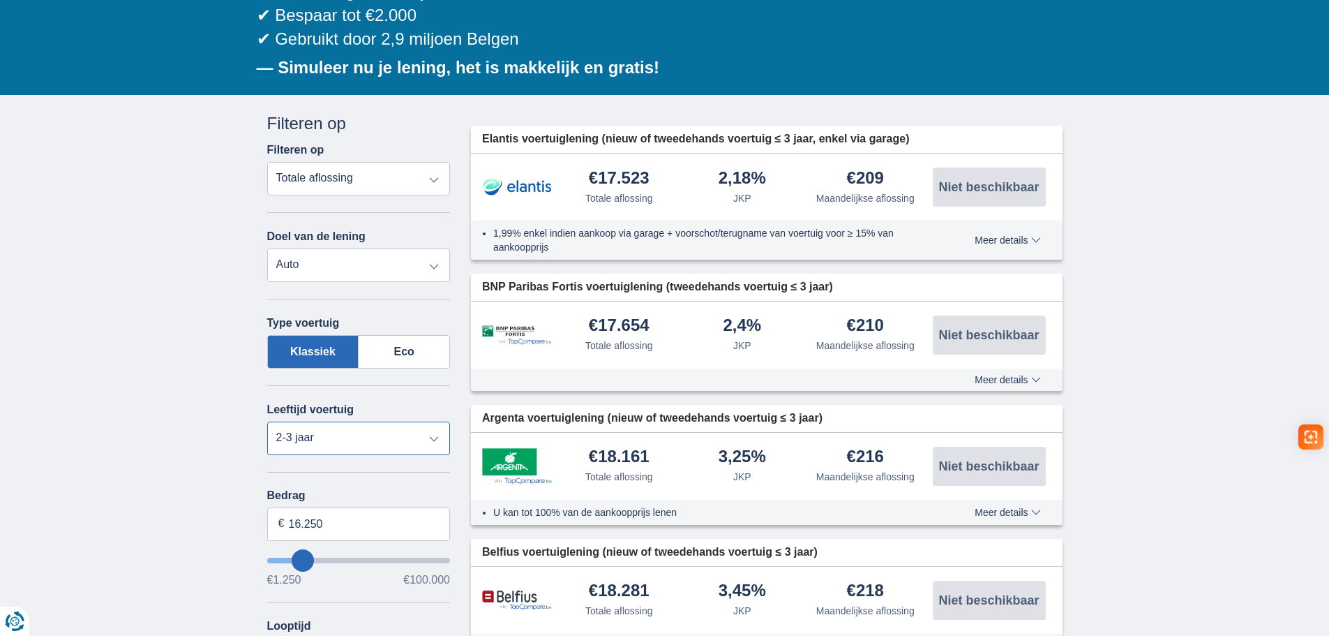
click at [404, 440] on select "Nieuw 0-1 jaar 1-2 jaar 2-3 jaar 3-4 jaar 4-5 jaar 5+ jaar" at bounding box center [358, 437] width 183 height 33
select select "0-1"
click at [267, 421] on select "Nieuw 0-1 jaar 1-2 jaar 2-3 jaar 3-4 jaar 4-5 jaar 5+ jaar" at bounding box center [358, 437] width 183 height 33
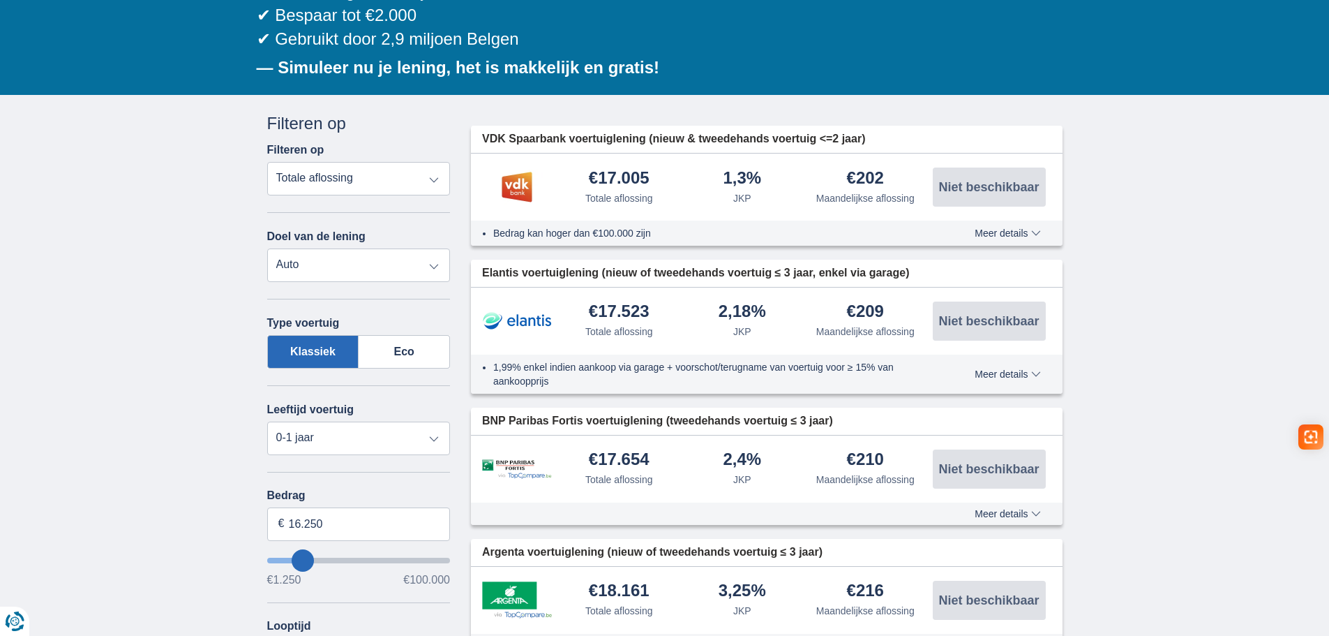
click at [670, 137] on span "VDK Spaarbank voertuiglening (nieuw & tweedehands voertuig <=2 jaar)" at bounding box center [673, 139] width 383 height 16
click at [740, 262] on div "Elantis voertuiglening (nieuw of tweedehands voertuig ≤ 3 jaar, enkel via garag…" at bounding box center [767, 273] width 592 height 27
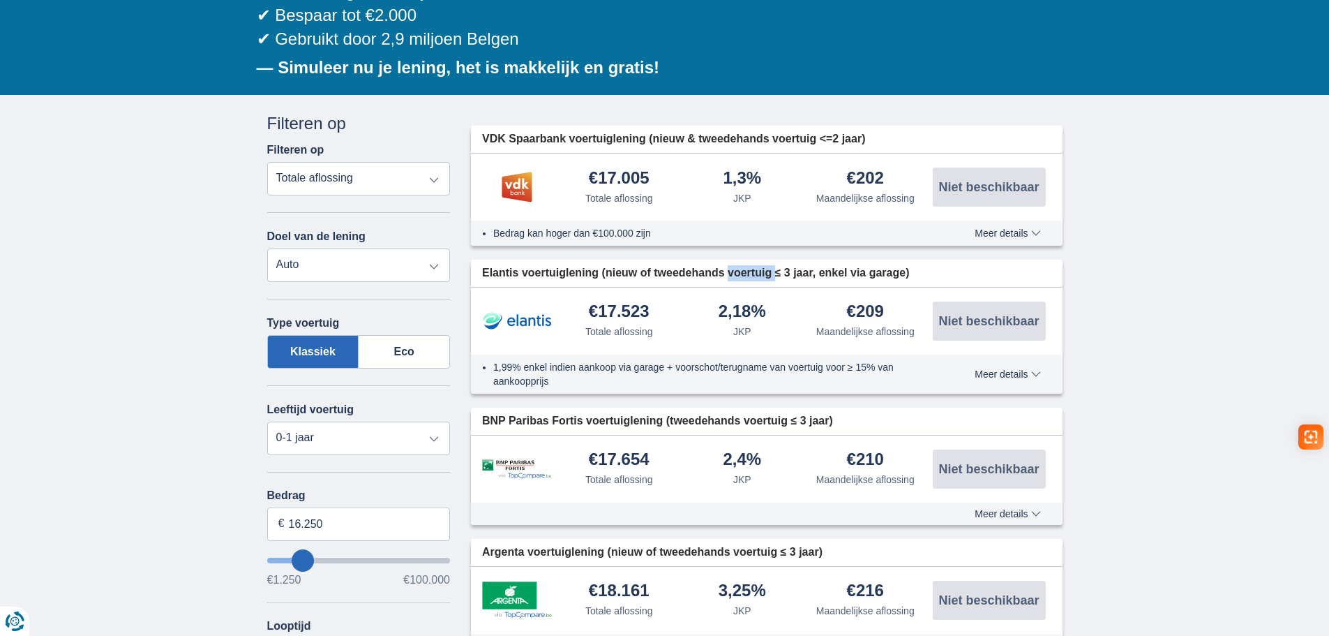
click at [731, 245] on div at bounding box center [731, 245] width 0 height 0
click at [739, 265] on span "Elantis voertuiglening (nieuw of tweedehands voertuig ≤ 3 jaar, enkel via garag…" at bounding box center [696, 273] width 428 height 16
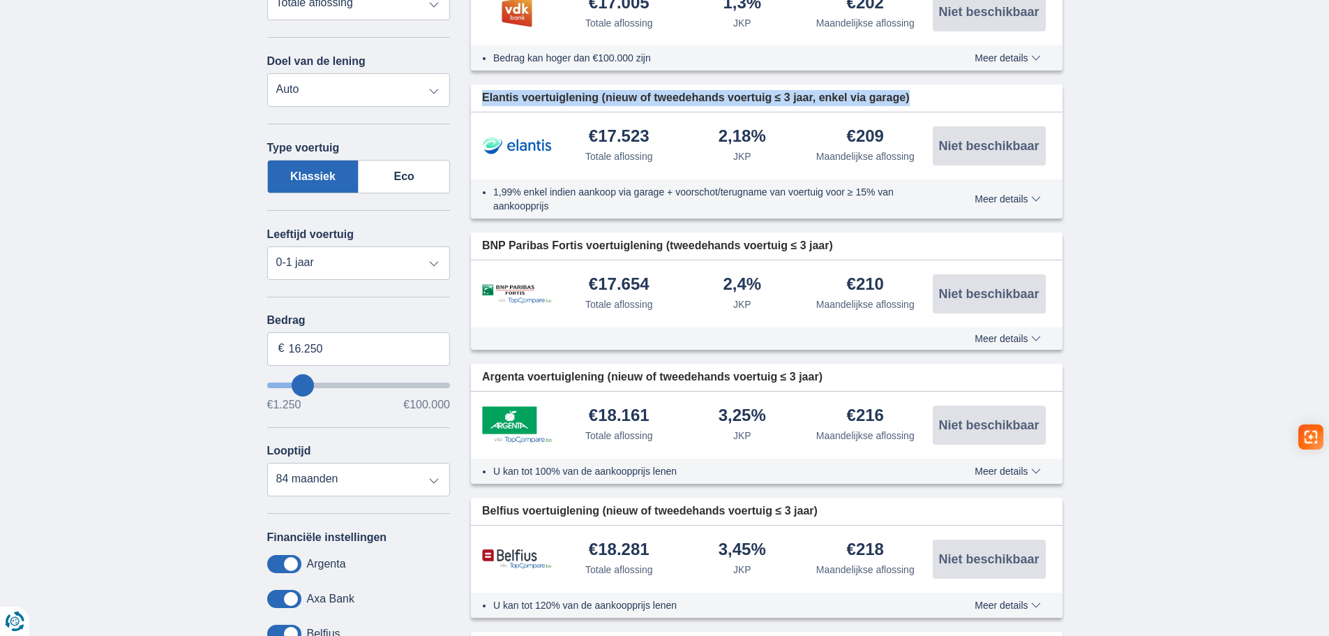
scroll to position [419, 0]
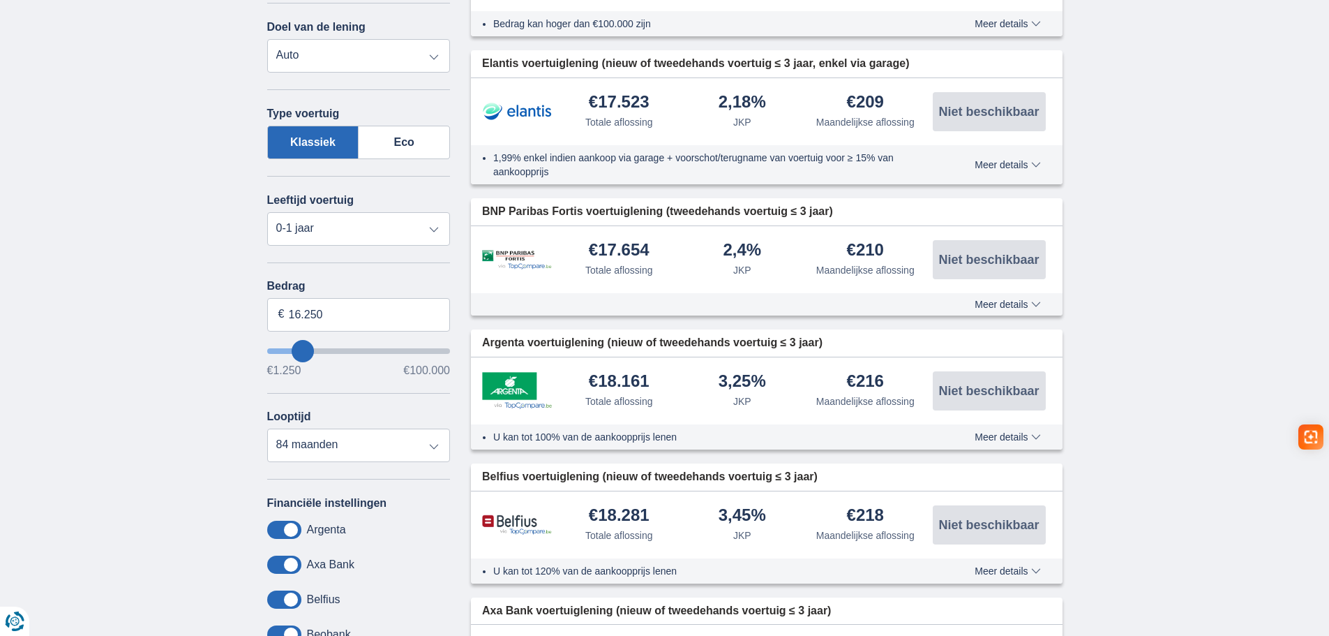
click at [753, 335] on span "Argenta voertuiglening (nieuw of tweedehands voertuig ≤ 3 jaar)" at bounding box center [652, 343] width 340 height 16
click at [656, 211] on span "BNP Paribas Fortis voertuiglening (tweedehands voertuig ≤ 3 jaar)" at bounding box center [657, 212] width 351 height 16
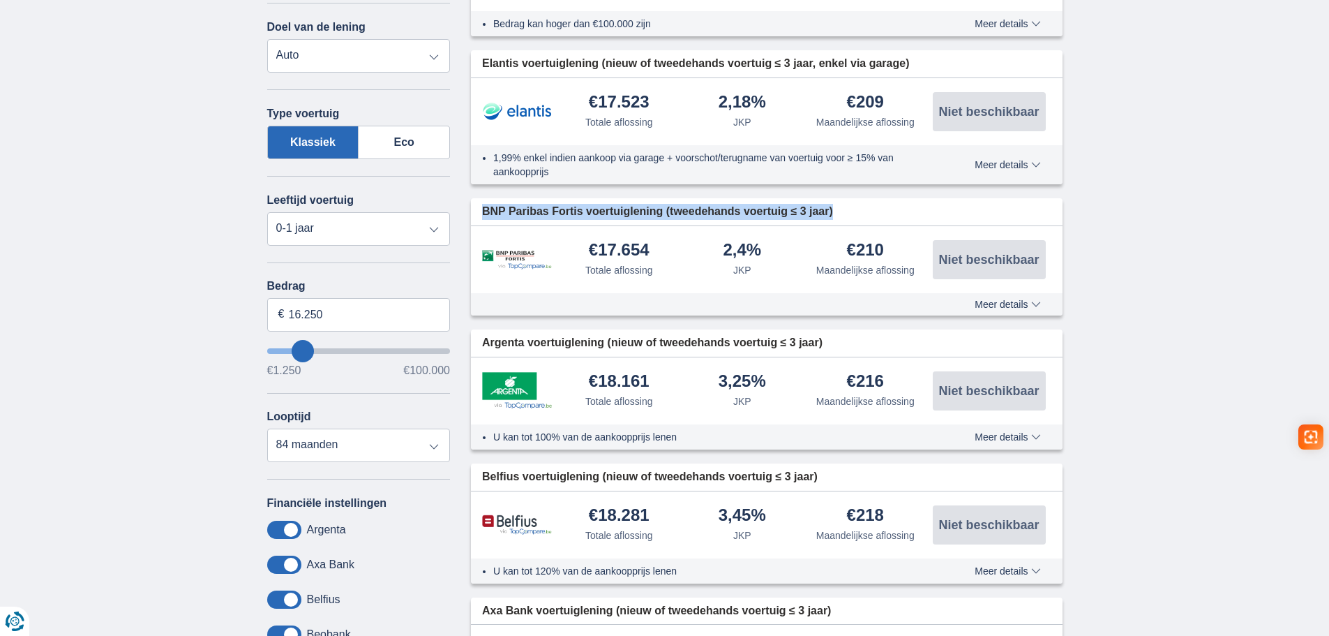
click at [656, 211] on span "BNP Paribas Fortis voertuiglening (tweedehands voertuig ≤ 3 jaar)" at bounding box center [657, 212] width 351 height 16
click at [730, 343] on span "Argenta voertuiglening (nieuw of tweedehands voertuig ≤ 3 jaar)" at bounding box center [652, 343] width 340 height 16
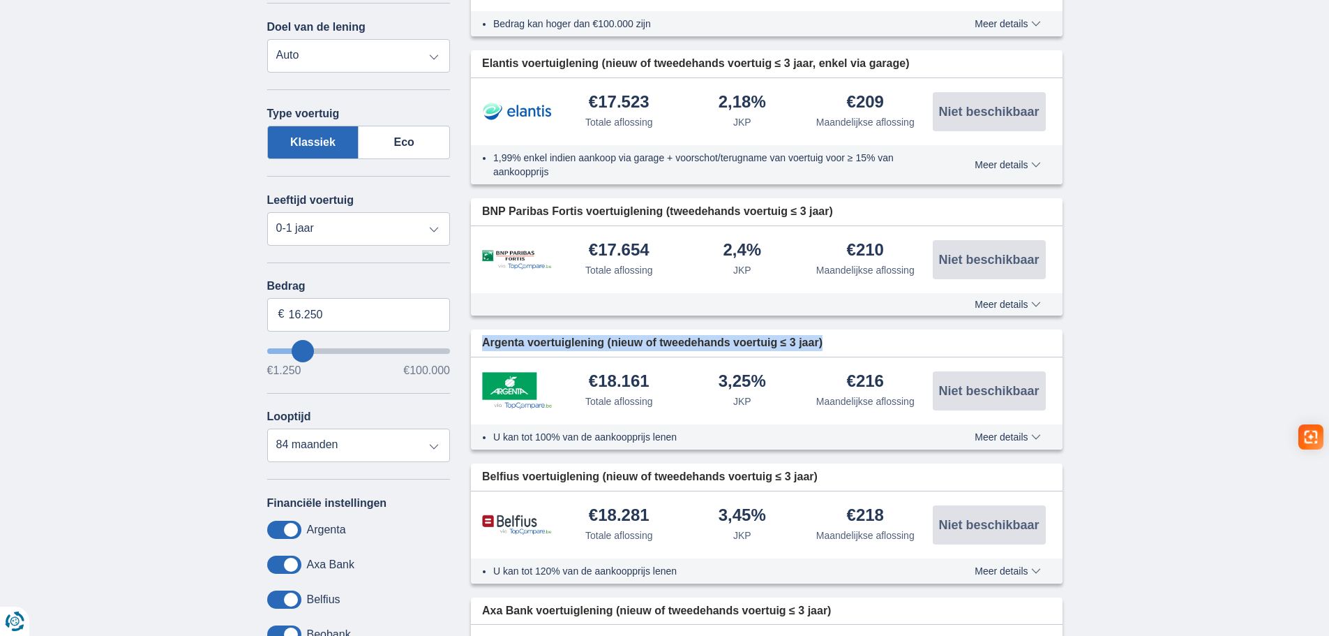
click at [730, 343] on span "Argenta voertuiglening (nieuw of tweedehands voertuig ≤ 3 jaar)" at bounding box center [652, 343] width 340 height 16
click at [661, 473] on span "Belfius voertuiglening (nieuw of tweedehands voertuig ≤ 3 jaar)" at bounding box center [650, 477] width 336 height 16
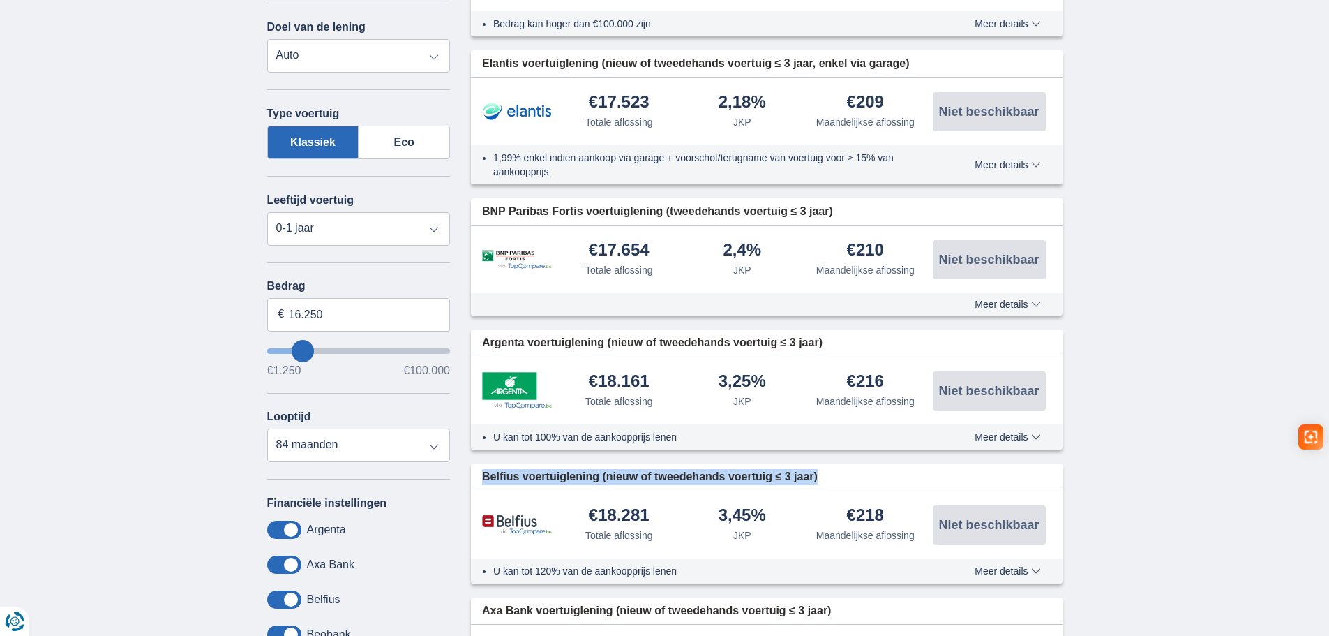
click at [661, 473] on span "Belfius voertuiglening (nieuw of tweedehands voertuig ≤ 3 jaar)" at bounding box center [650, 477] width 336 height 16
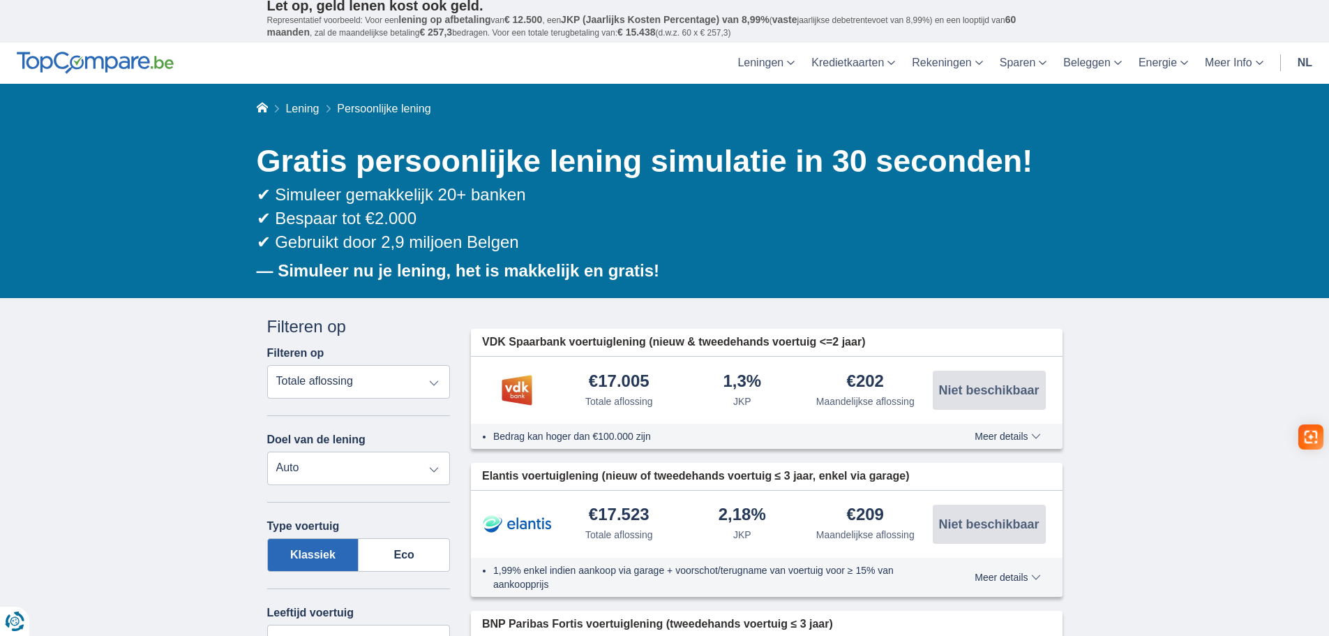
scroll to position [0, 0]
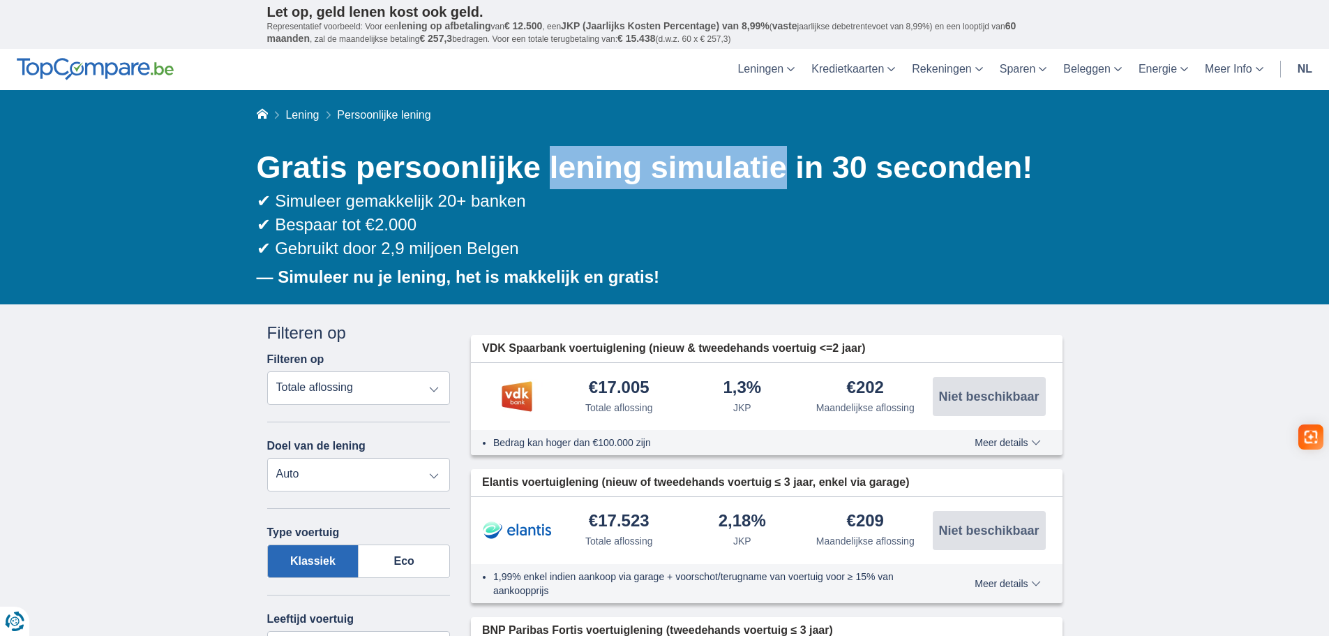
drag, startPoint x: 528, startPoint y: 165, endPoint x: 753, endPoint y: 176, distance: 224.9
click at [753, 176] on h1 "Gratis persoonlijke lening simulatie in 30 seconden!" at bounding box center [660, 167] width 806 height 43
copy h1 "lening simulatie"
